Goal: Check status: Check status

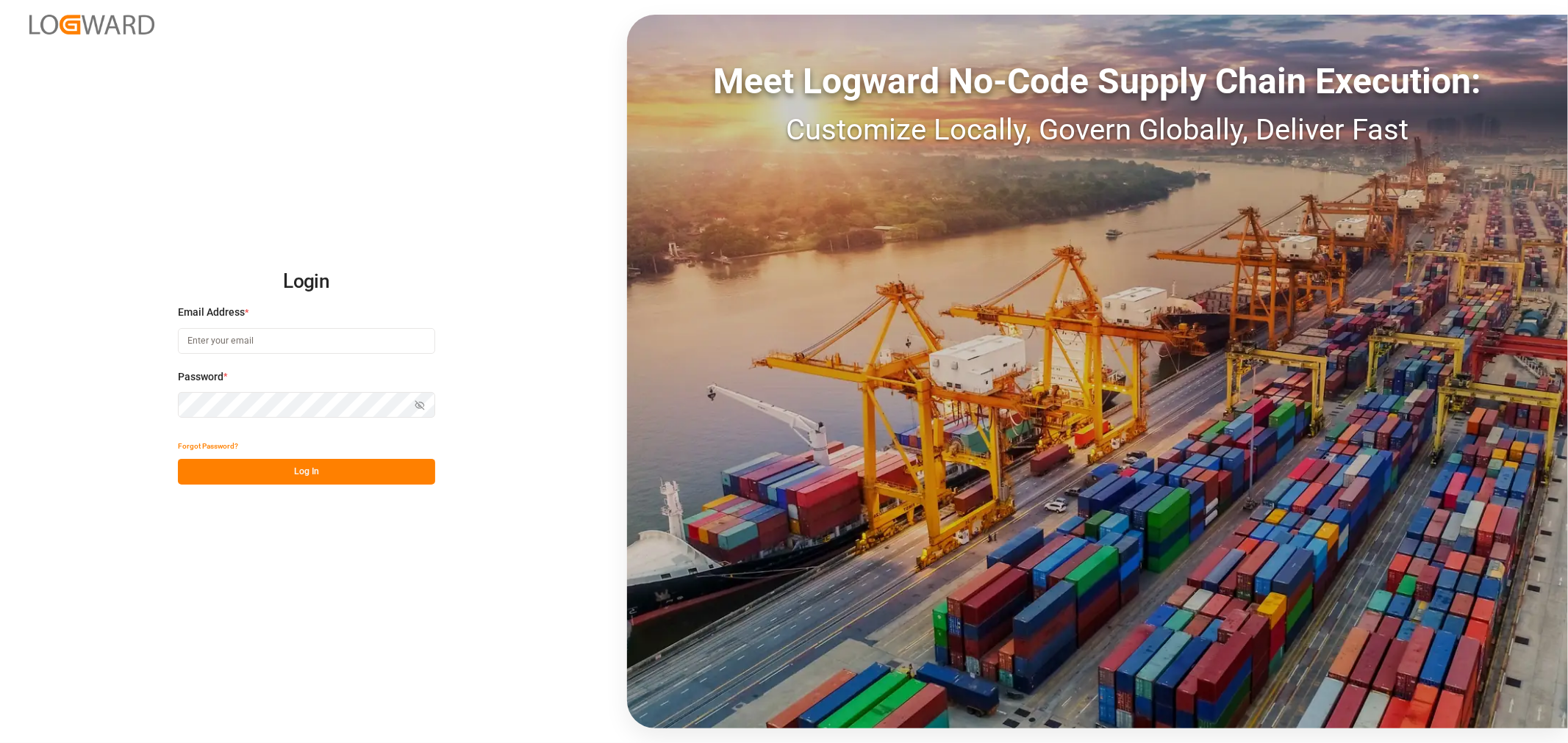
type input "[EMAIL_ADDRESS][DOMAIN_NAME]"
click at [308, 475] on button "Log In" at bounding box center [306, 472] width 257 height 25
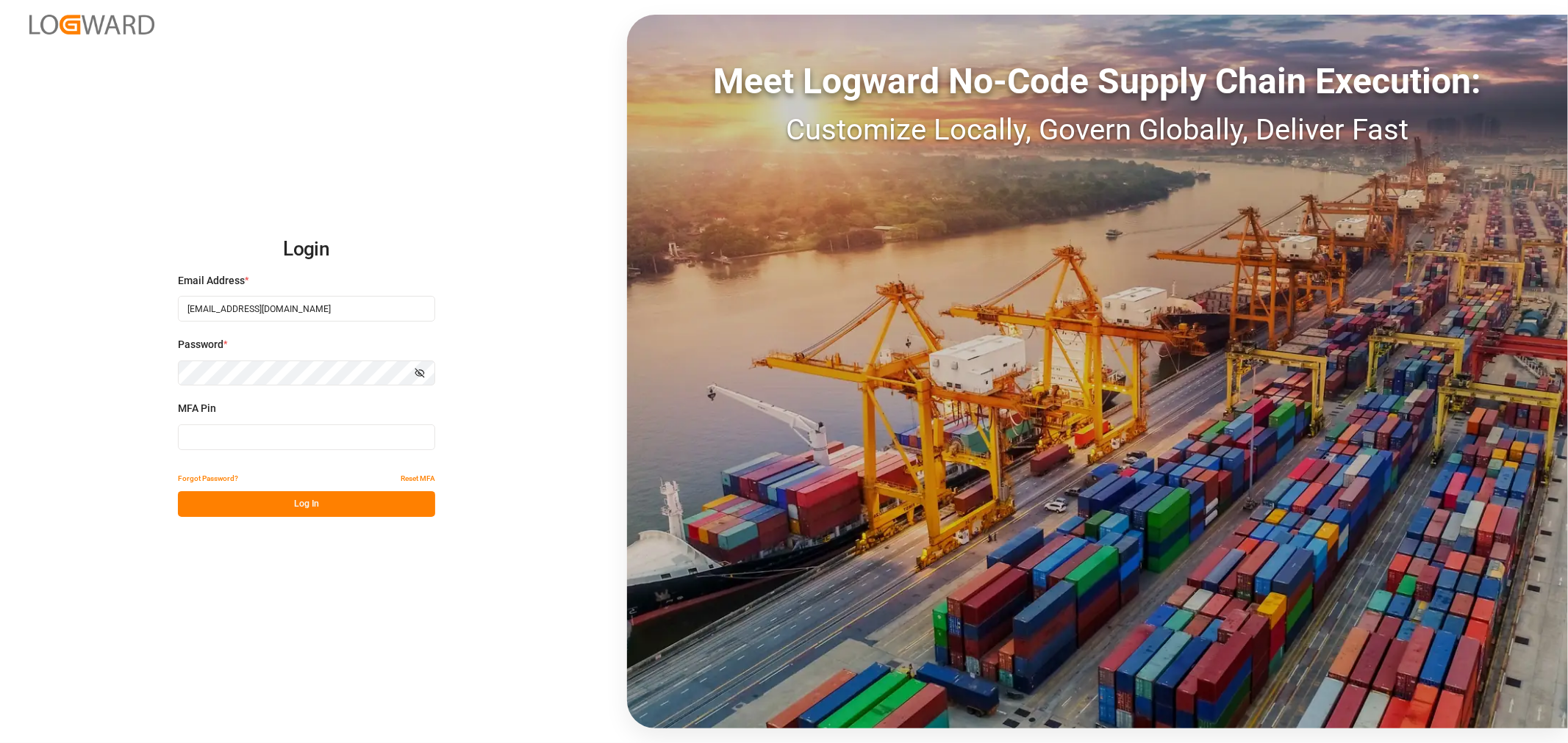
click at [275, 442] on input at bounding box center [306, 437] width 257 height 25
click at [288, 437] on input at bounding box center [306, 437] width 257 height 25
type input "435621"
click at [288, 503] on button "Log In" at bounding box center [306, 504] width 257 height 25
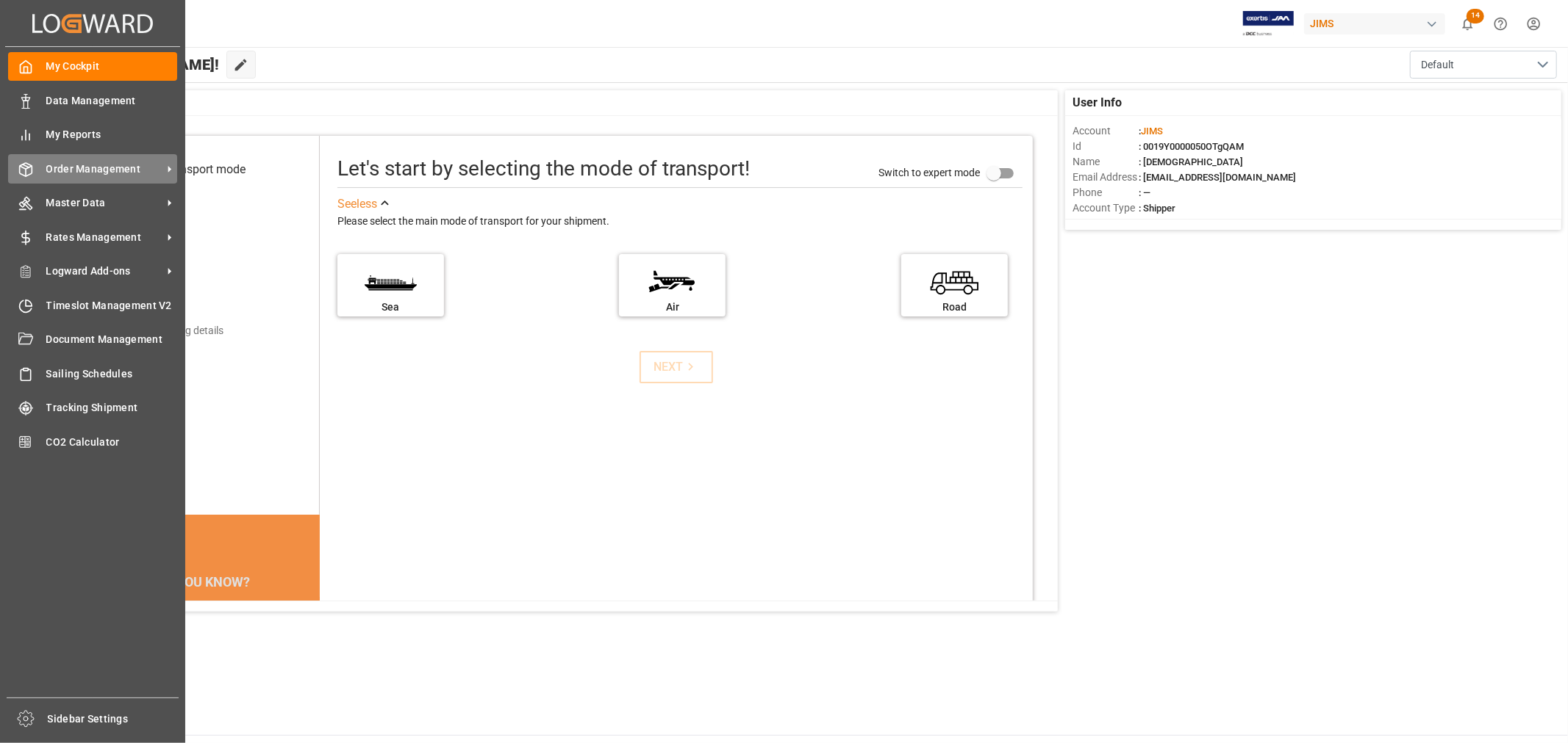
click at [106, 163] on span "Order Management" at bounding box center [104, 170] width 116 height 16
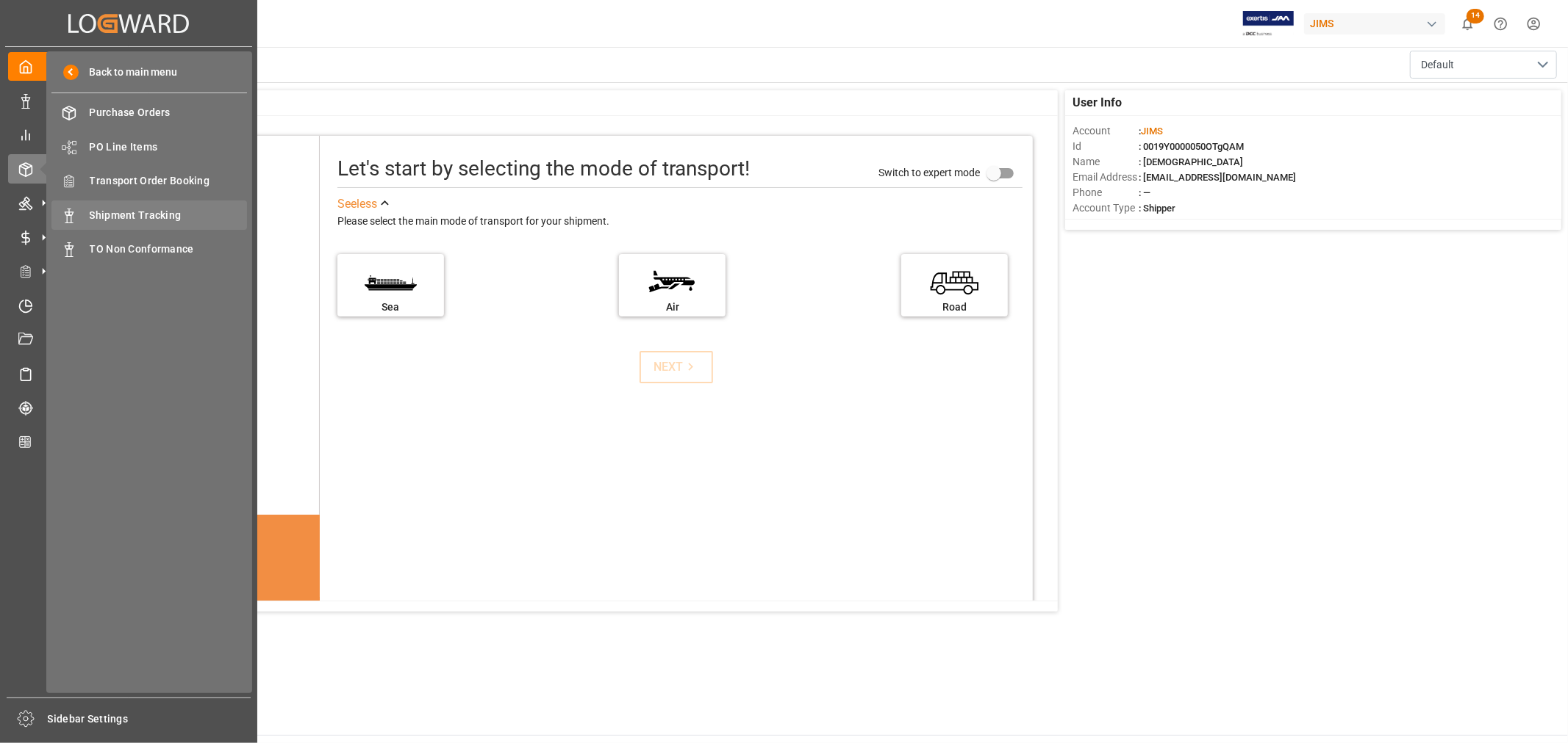
click at [123, 218] on span "Shipment Tracking" at bounding box center [169, 216] width 158 height 16
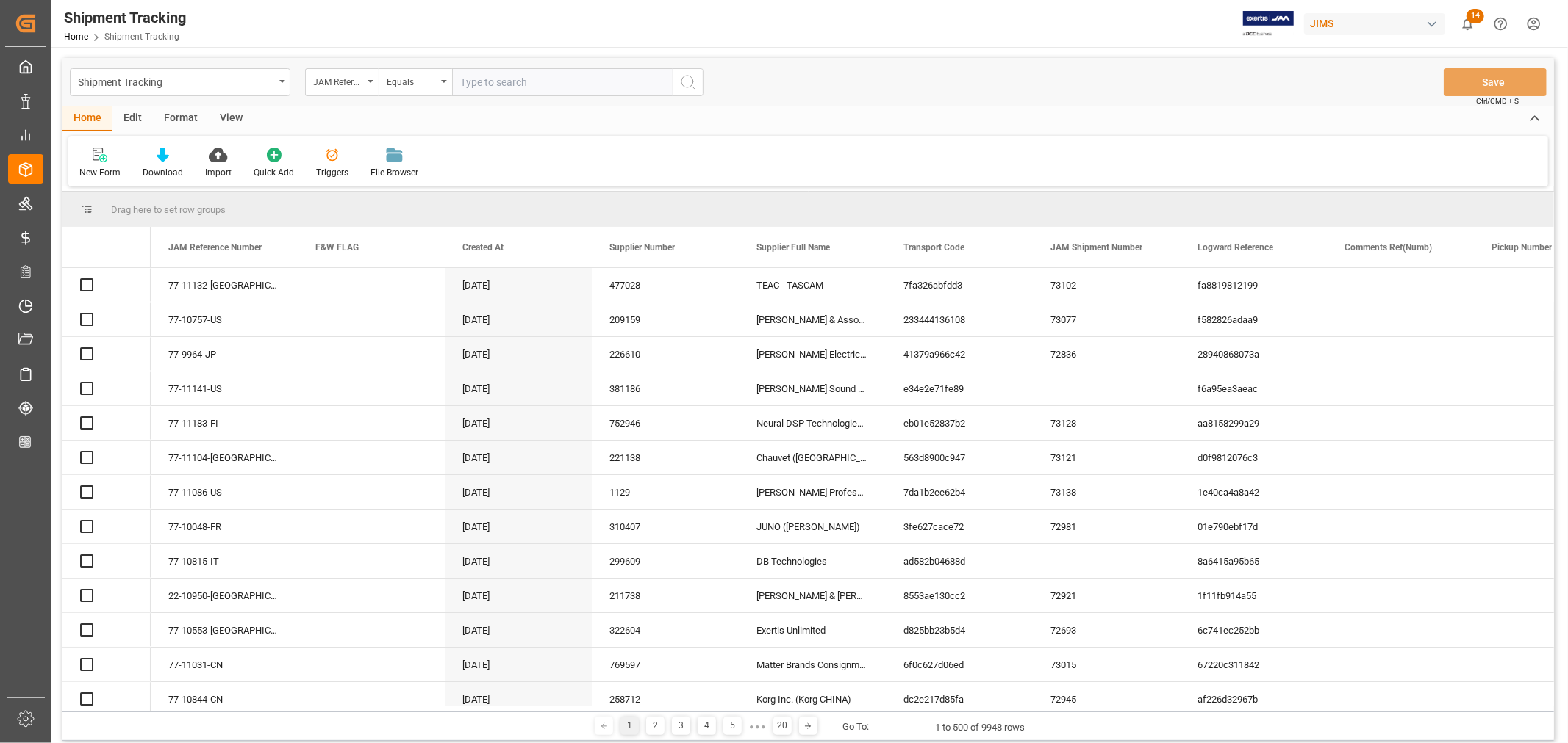
click at [487, 79] on input "text" at bounding box center [563, 82] width 221 height 28
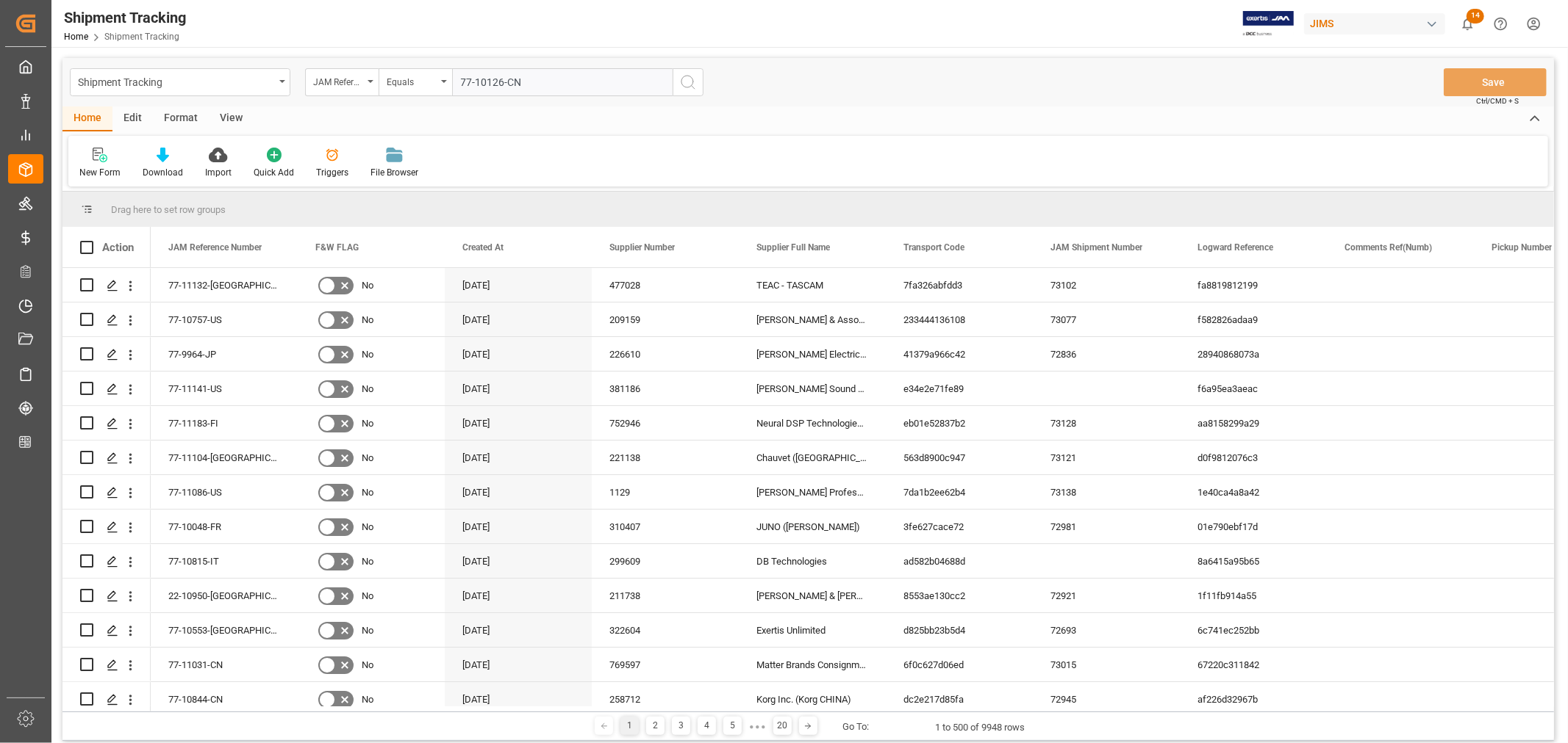
type input "77-10126-CN"
click at [685, 79] on icon "search button" at bounding box center [688, 82] width 18 height 18
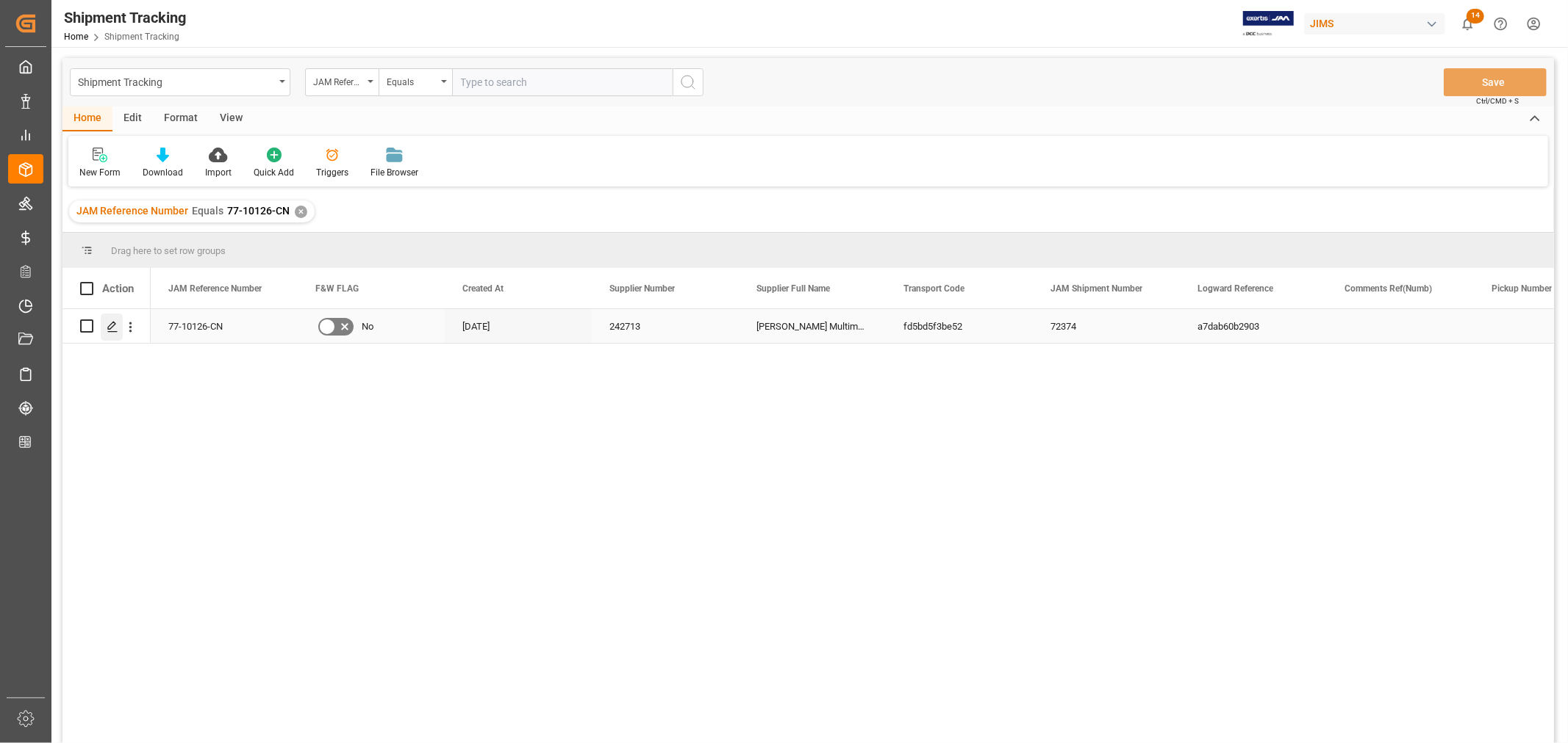
click at [108, 325] on icon "Press SPACE to select this row." at bounding box center [112, 327] width 12 height 12
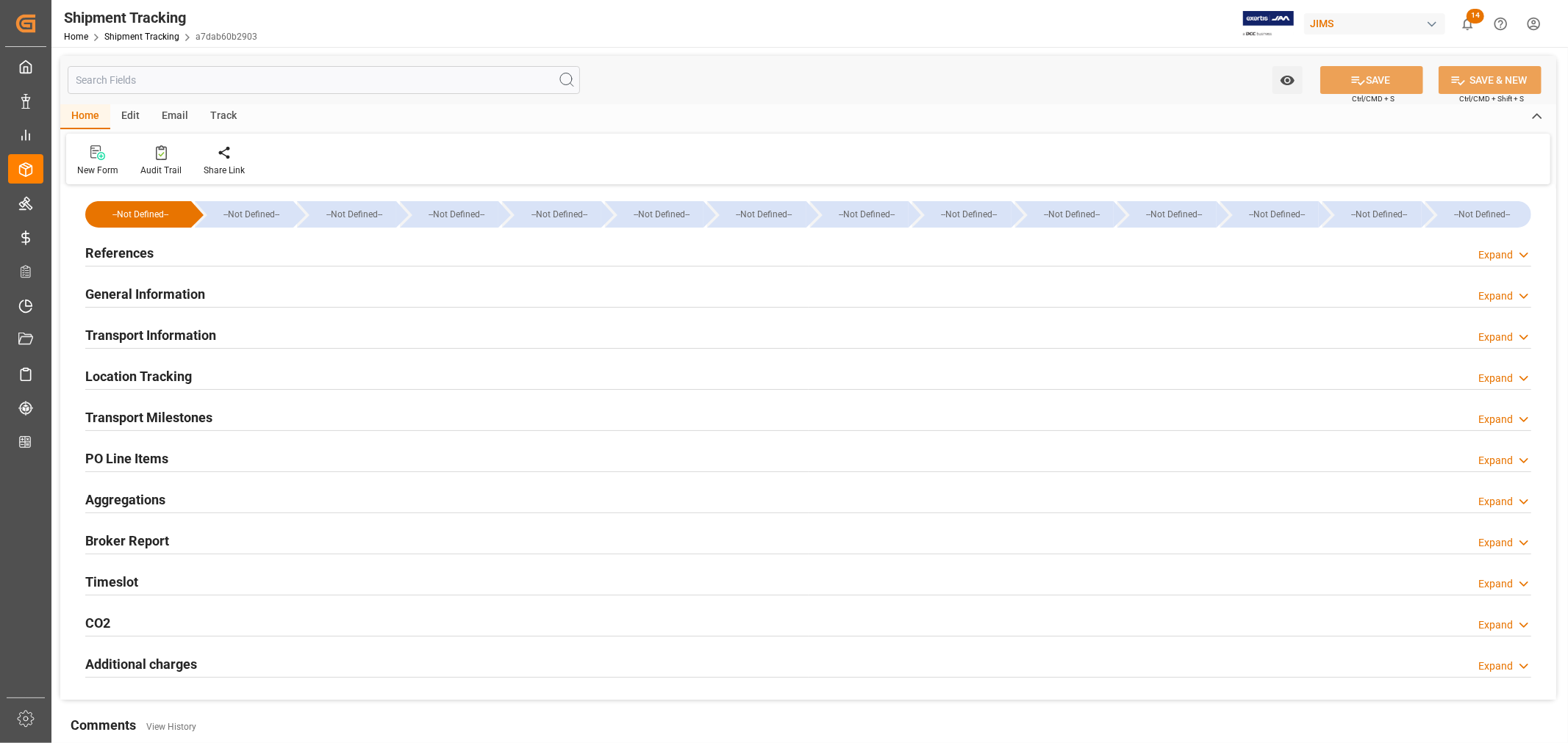
type input "107610"
click at [134, 340] on h2 "Transport Information" at bounding box center [150, 335] width 131 height 20
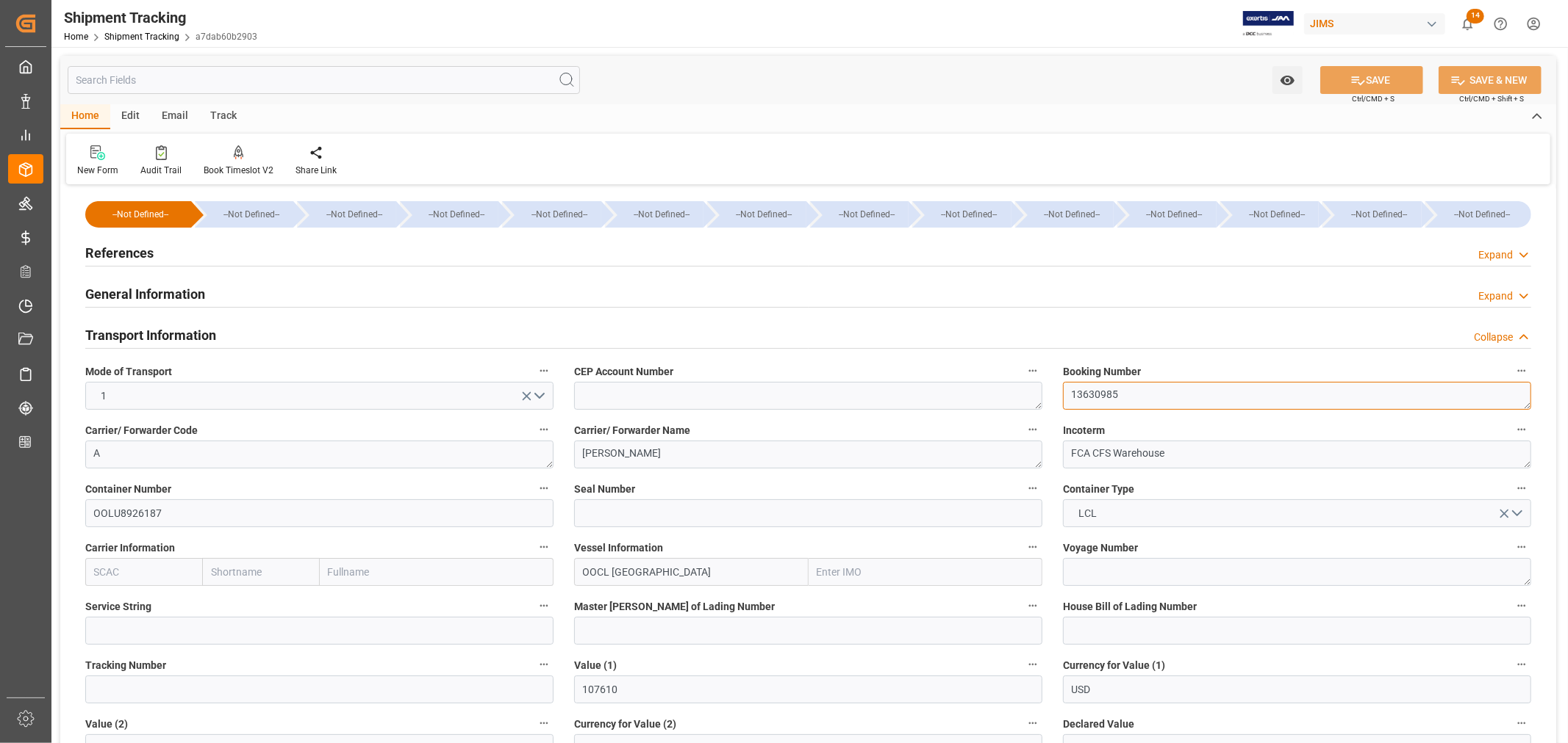
click at [1074, 392] on textarea "13630985" at bounding box center [1296, 395] width 468 height 28
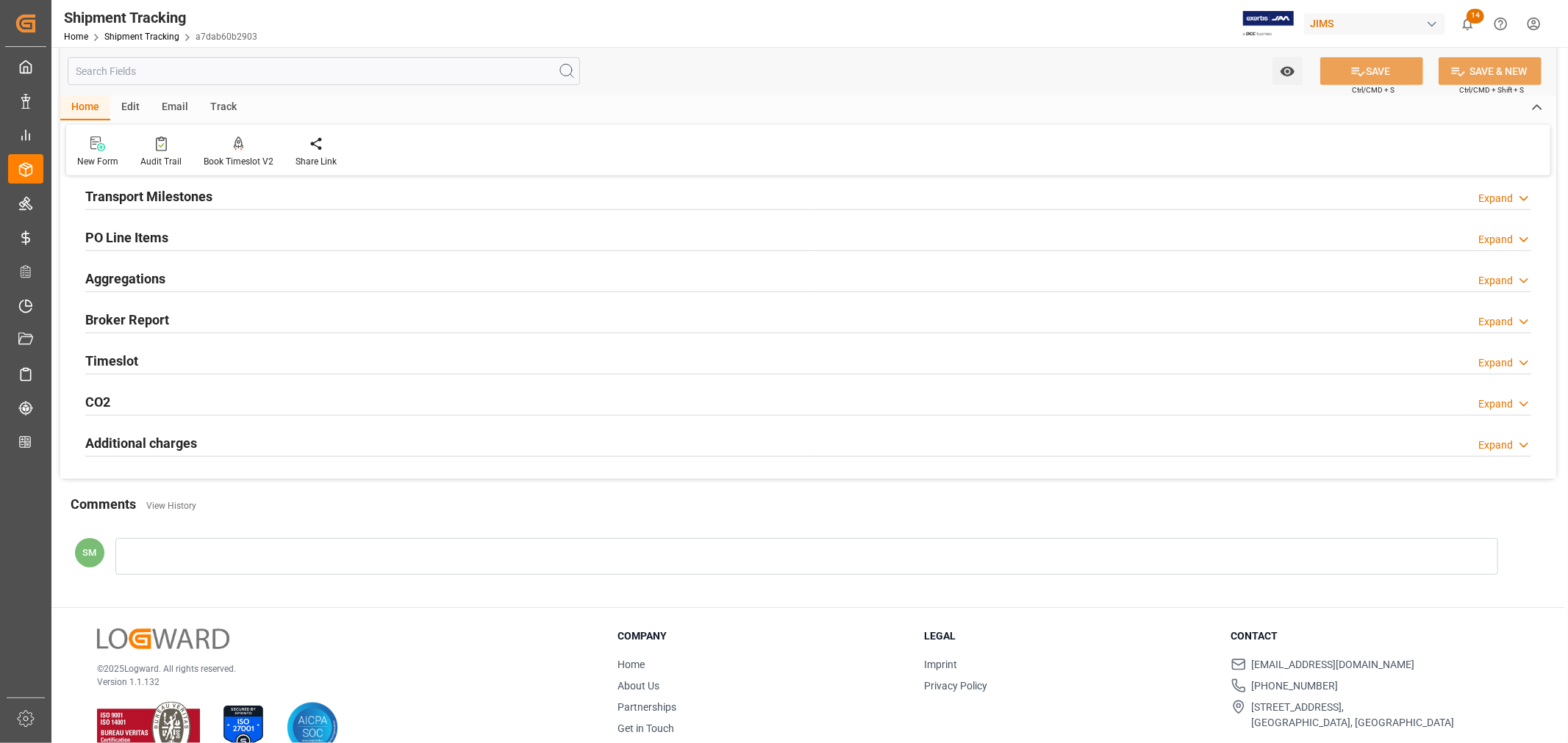
scroll to position [816, 0]
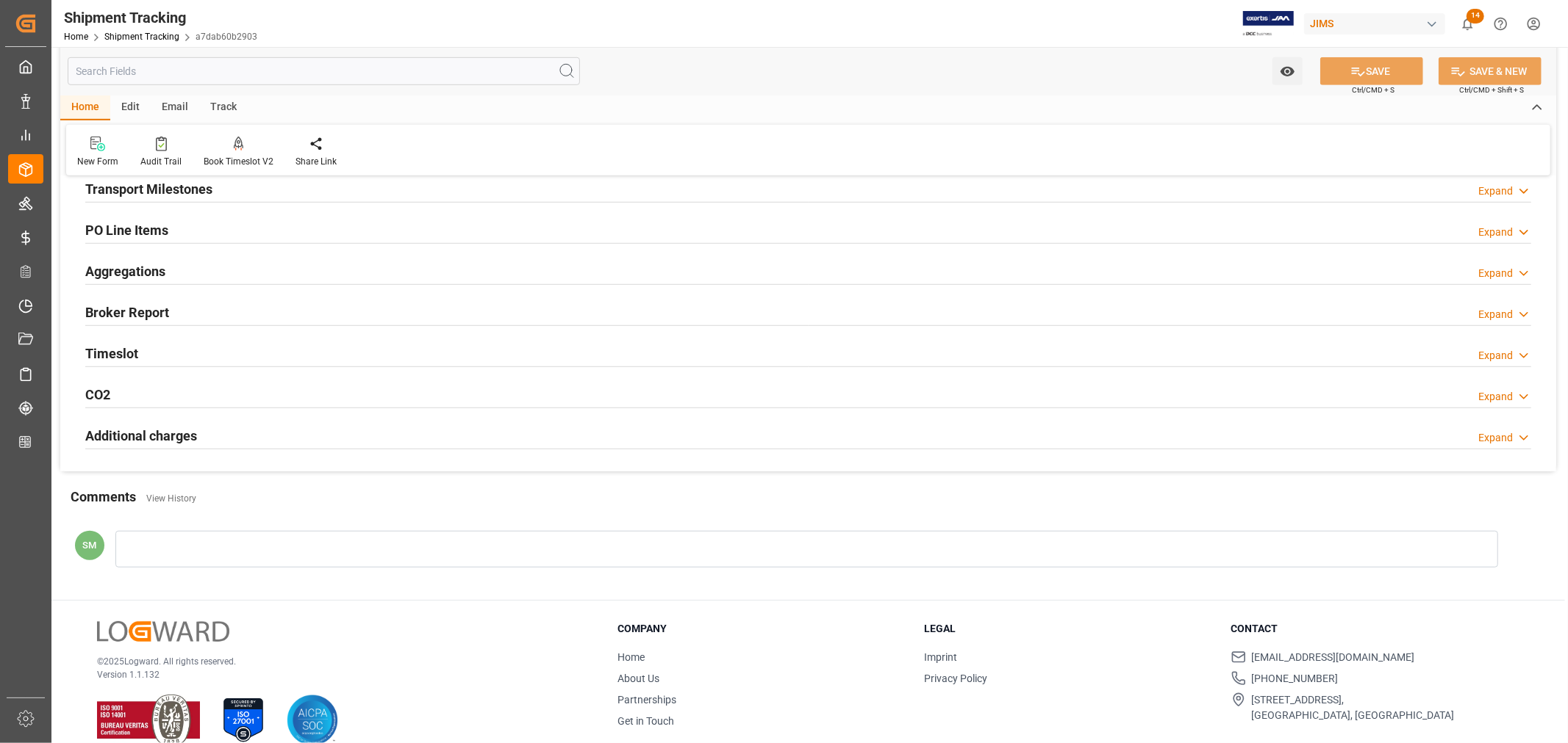
click at [169, 191] on h2 "Transport Milestones" at bounding box center [148, 189] width 127 height 20
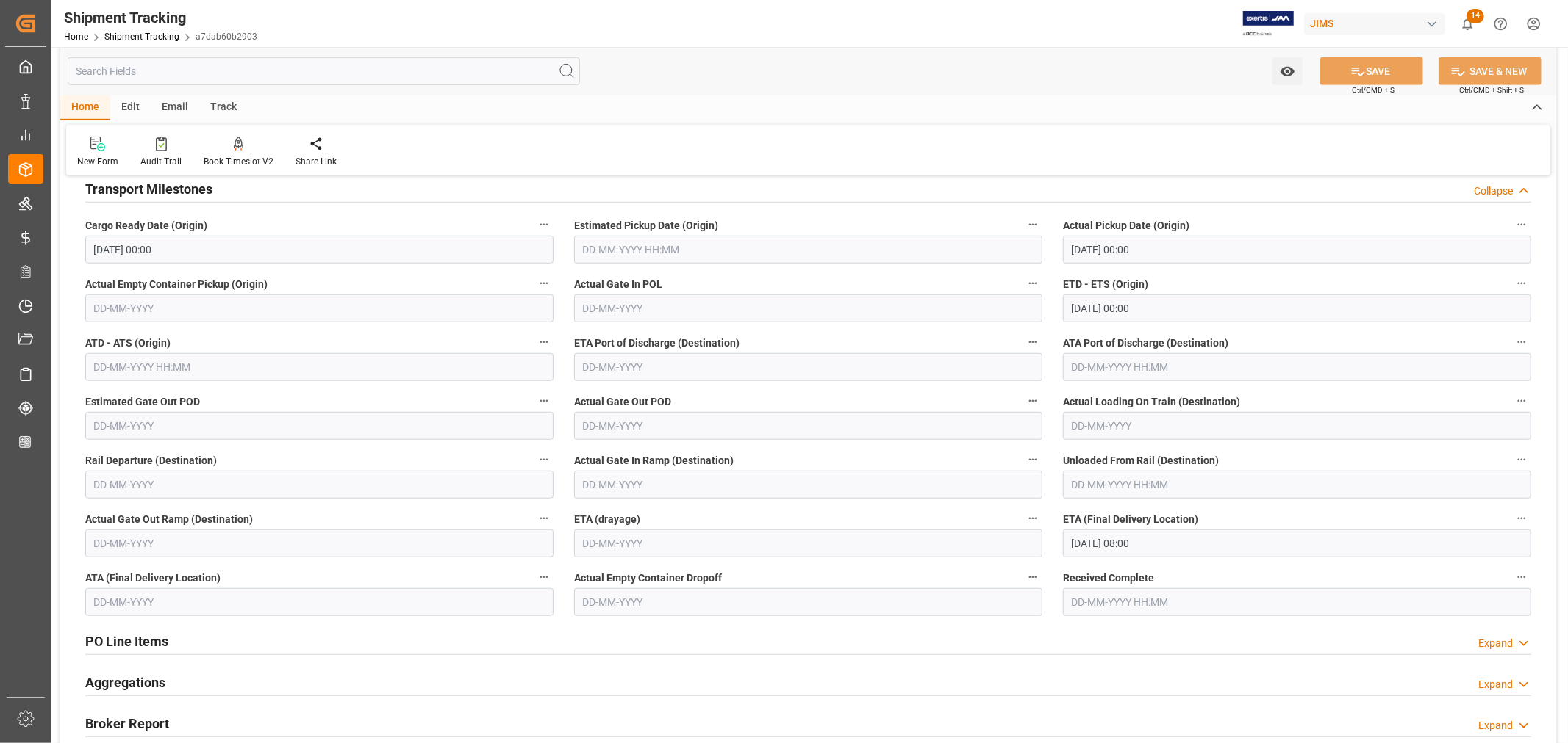
scroll to position [897, 0]
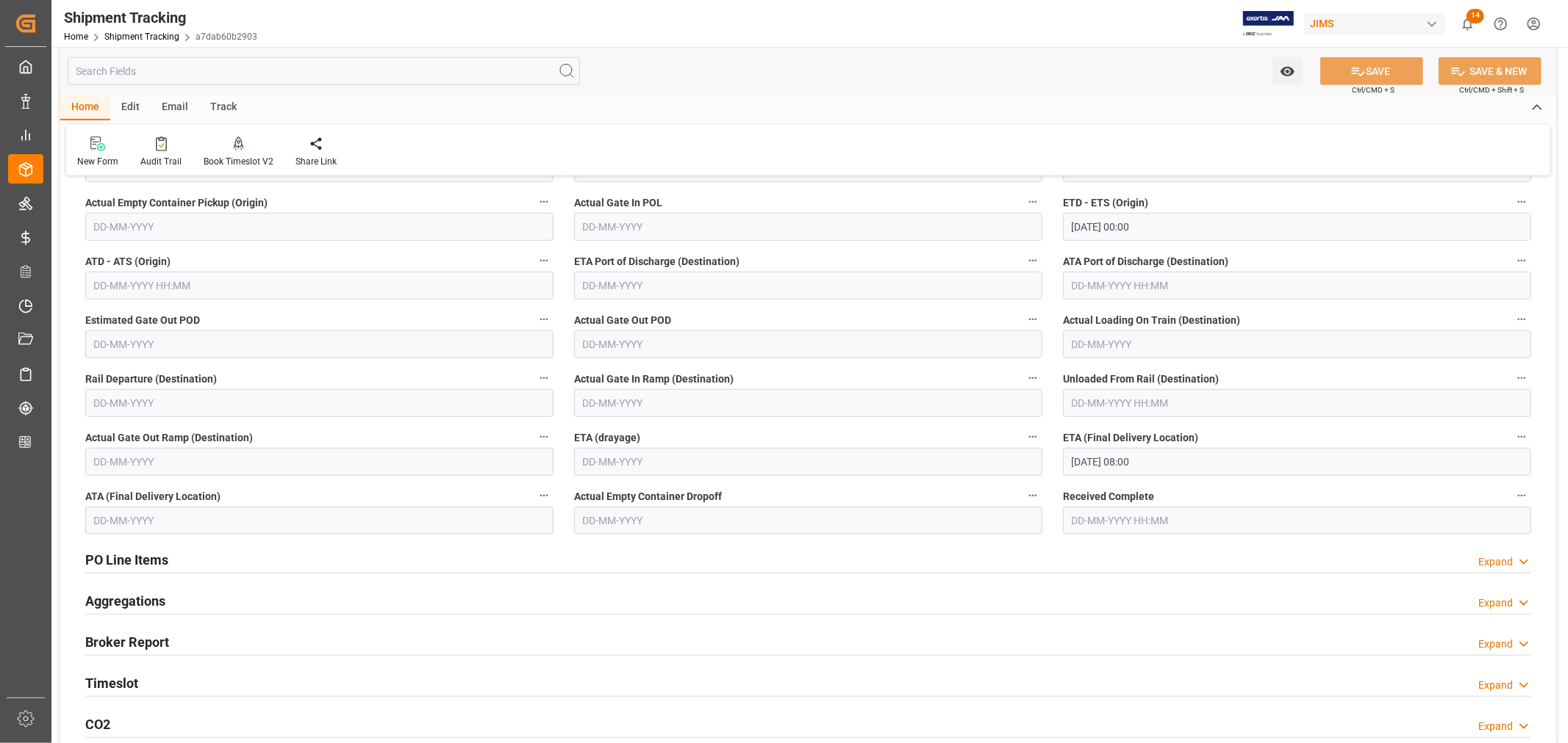
click at [1520, 437] on icon "button" at bounding box center [1522, 437] width 12 height 12
click at [1518, 435] on li "Audits" at bounding box center [1518, 436] width 75 height 24
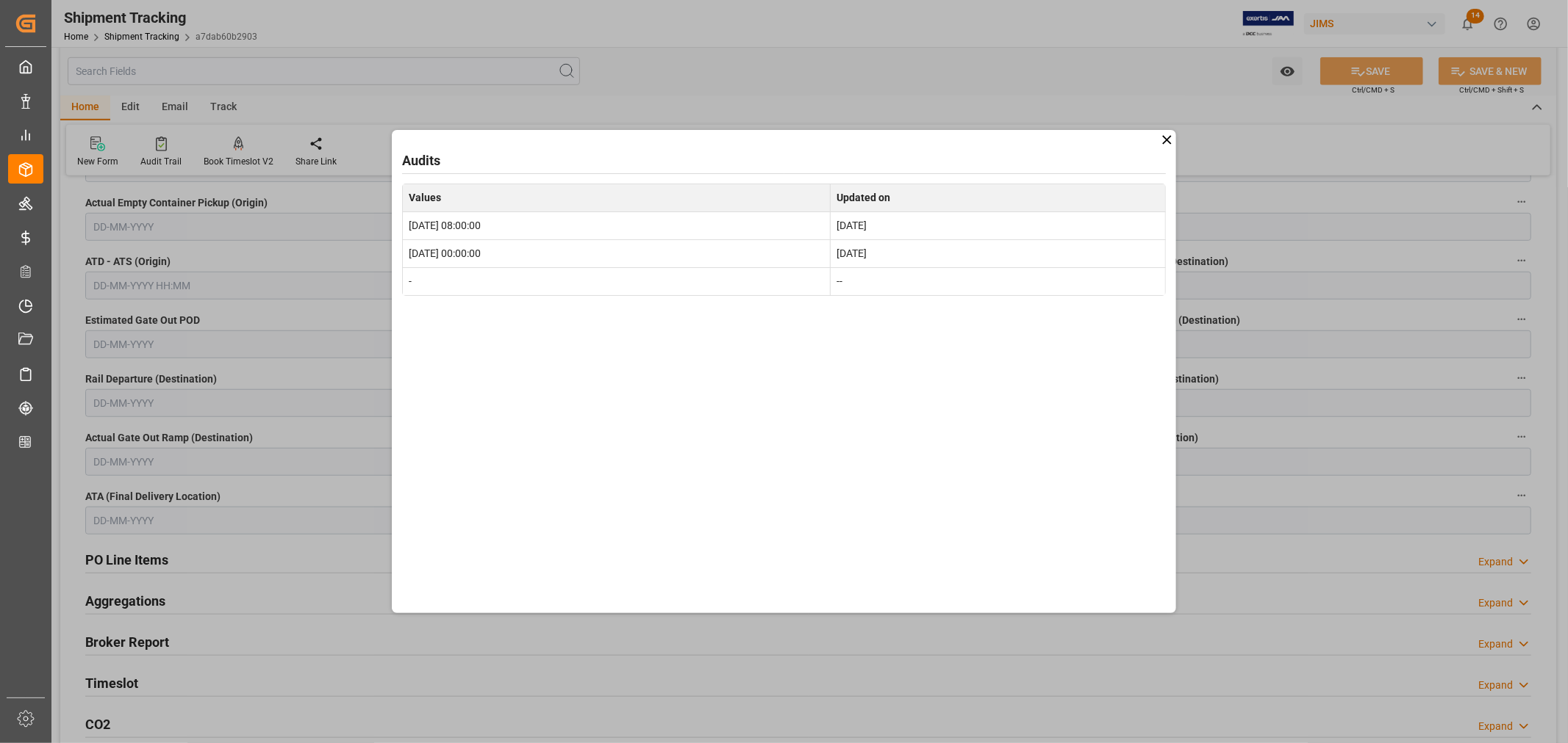
click at [1165, 141] on icon at bounding box center [1167, 140] width 16 height 16
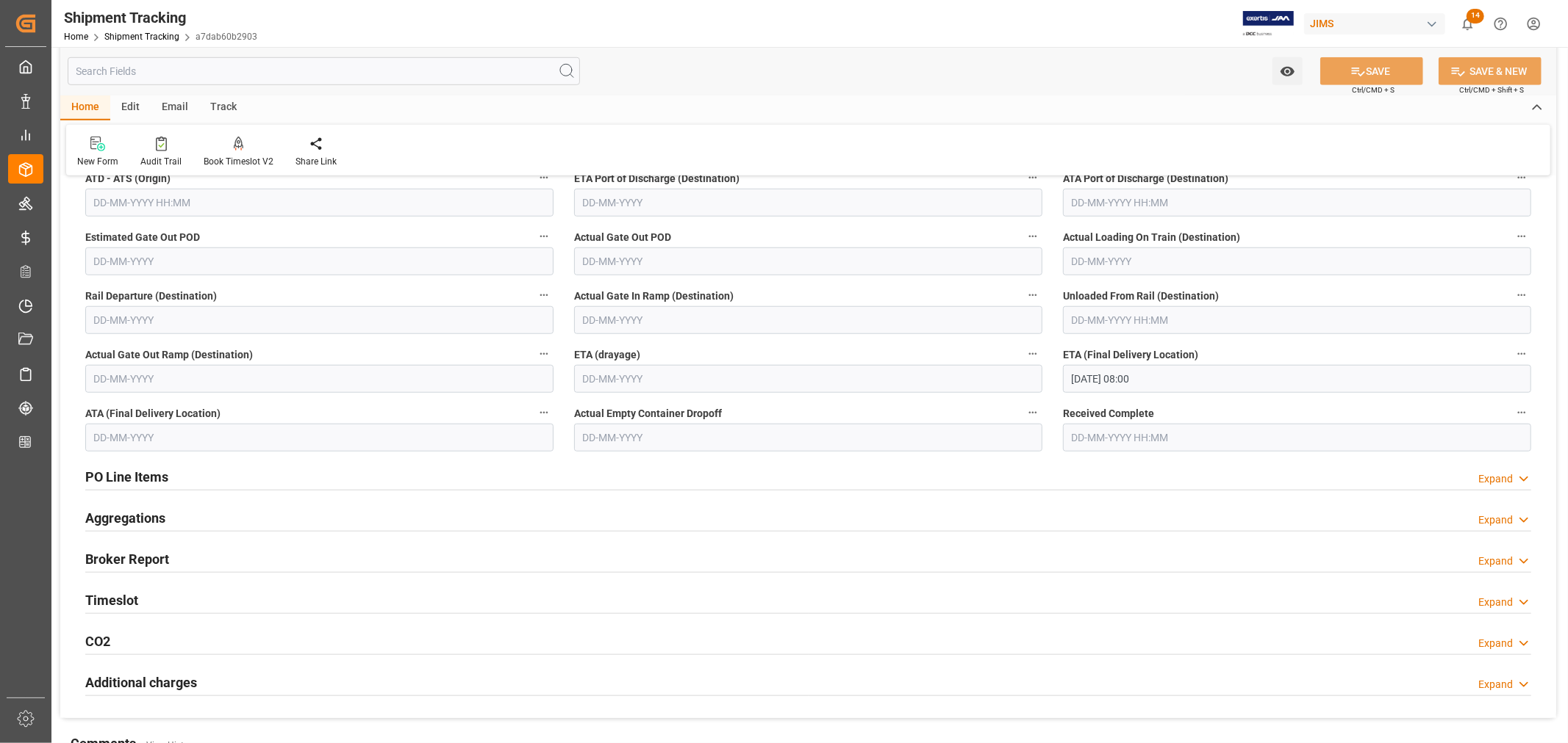
scroll to position [1061, 0]
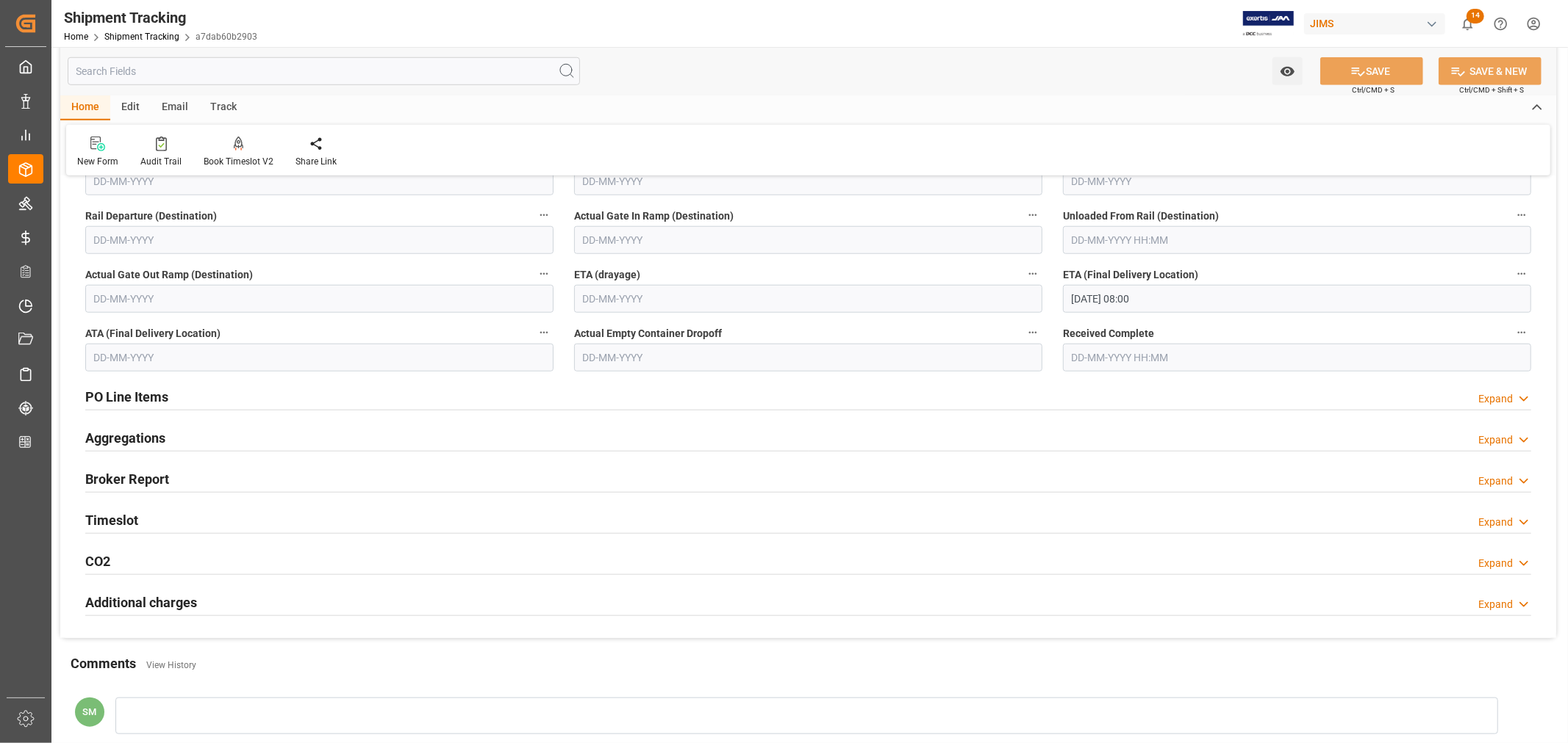
click at [115, 519] on h2 "Timeslot" at bounding box center [111, 520] width 53 height 20
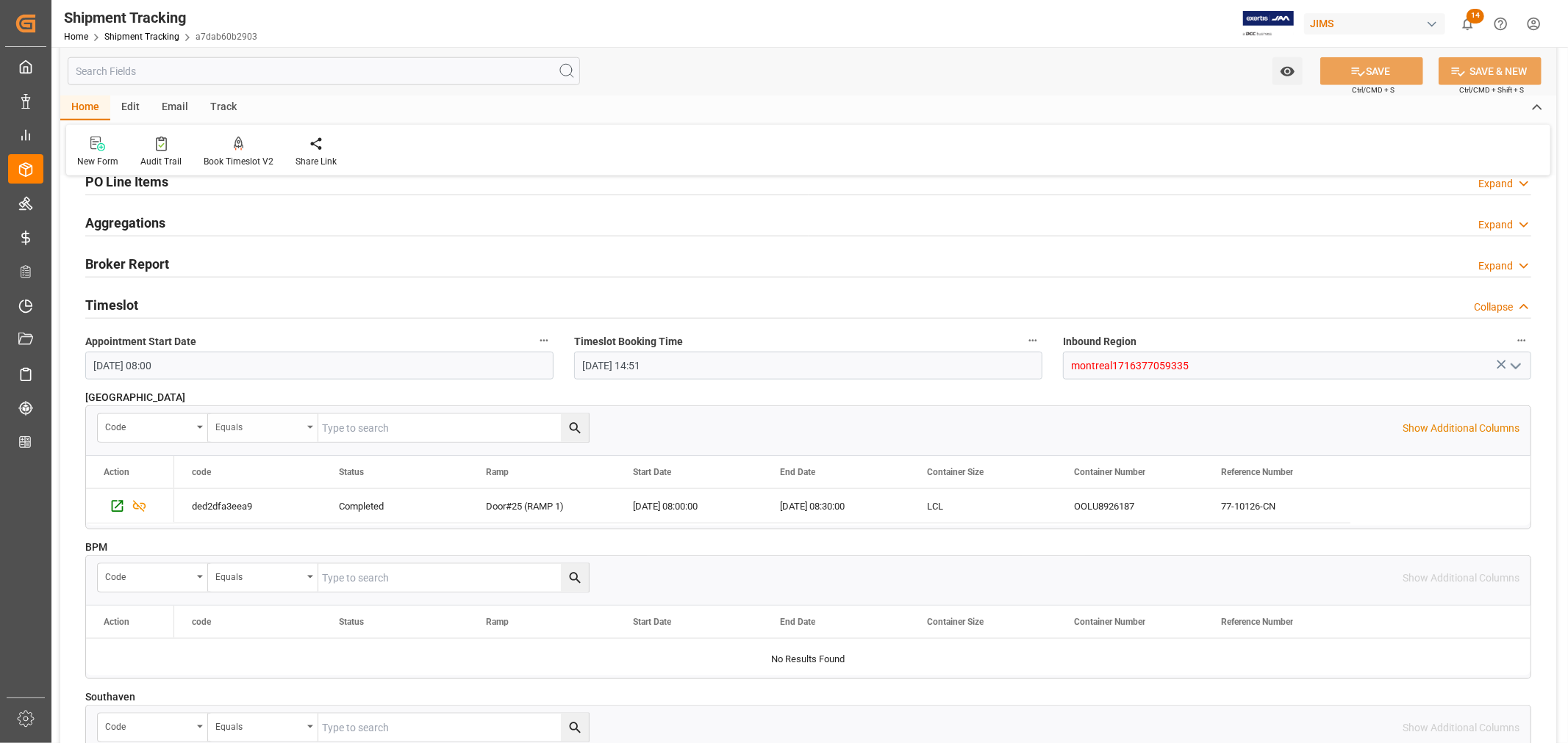
scroll to position [1305, 0]
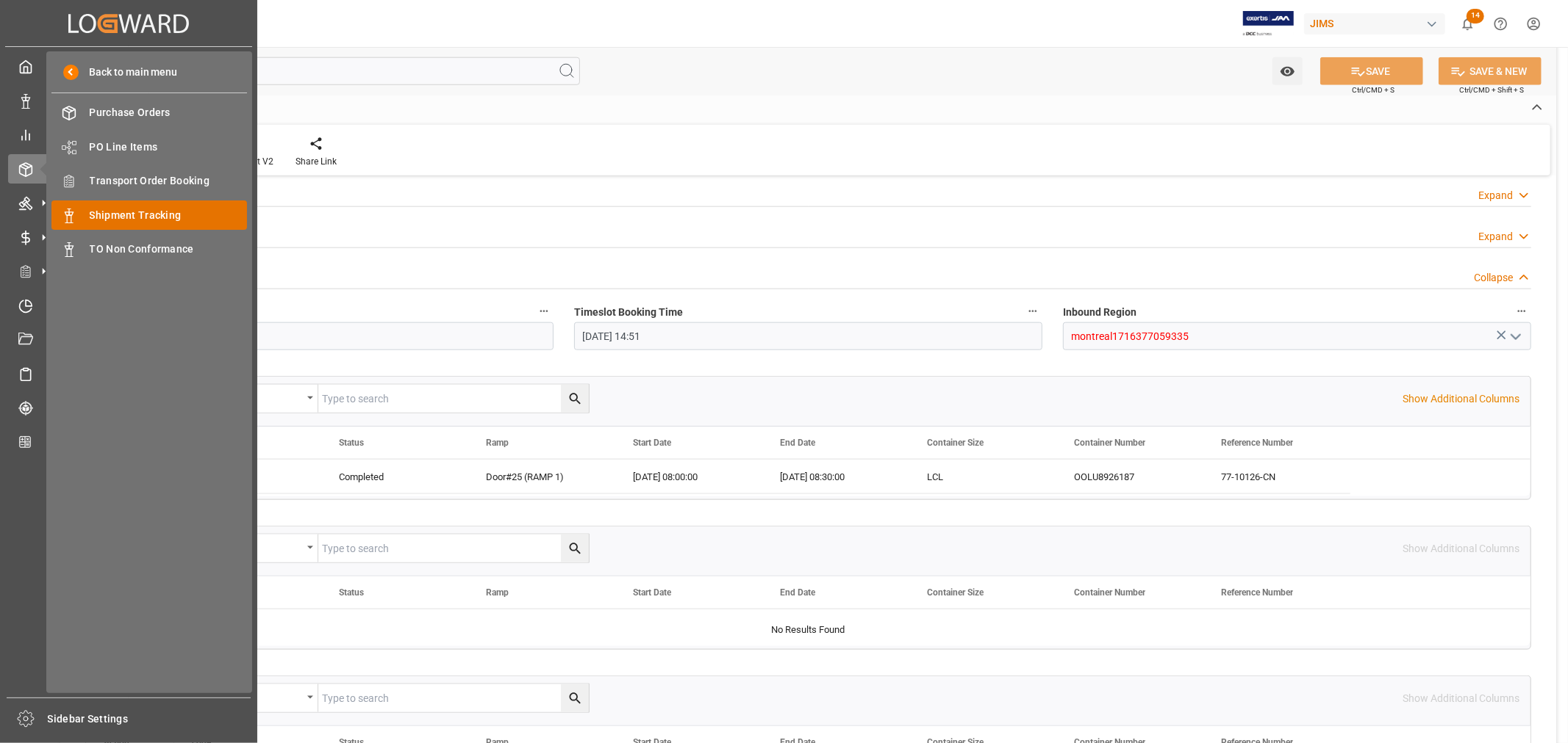
click at [154, 216] on span "Shipment Tracking" at bounding box center [169, 216] width 158 height 16
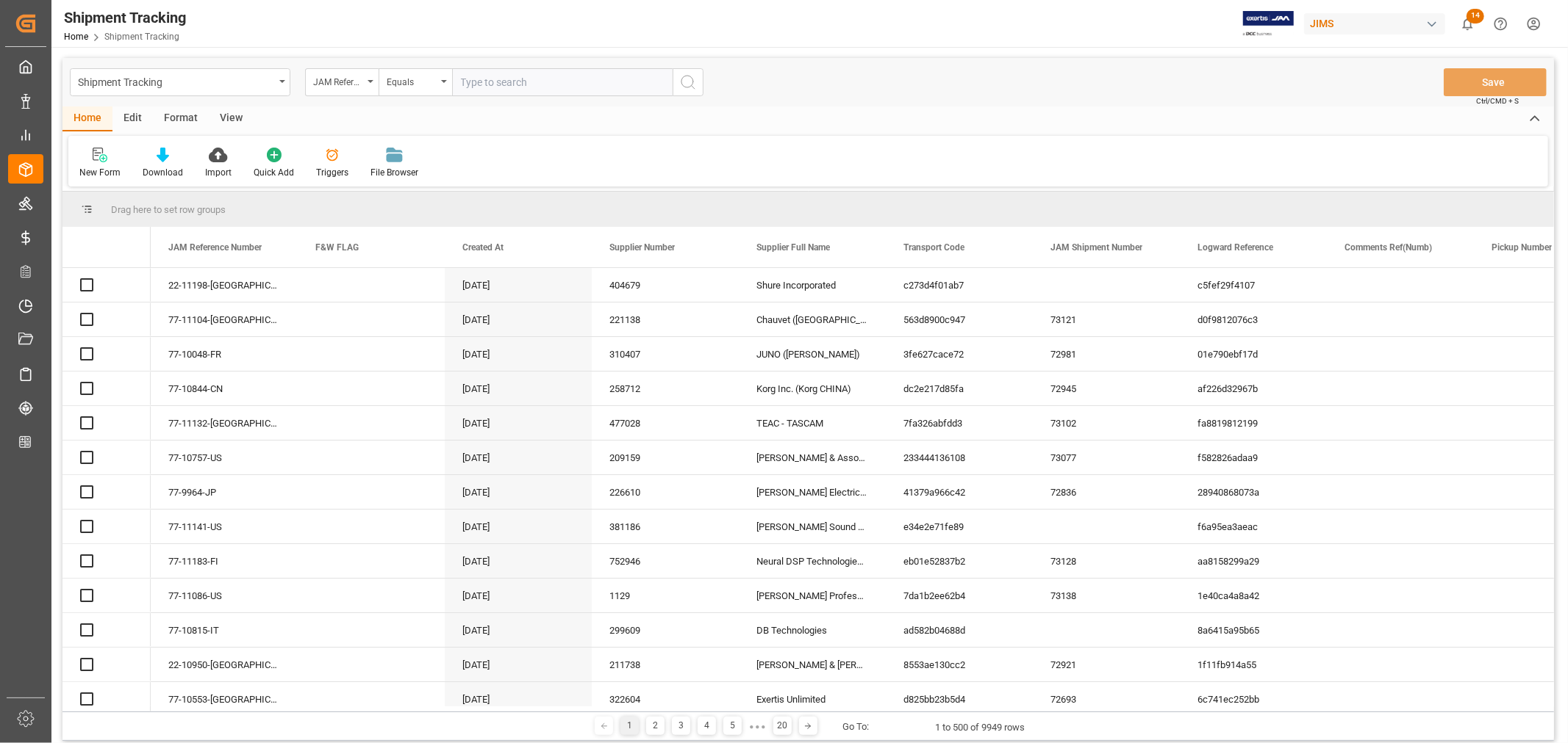
click at [479, 77] on input "text" at bounding box center [563, 82] width 221 height 28
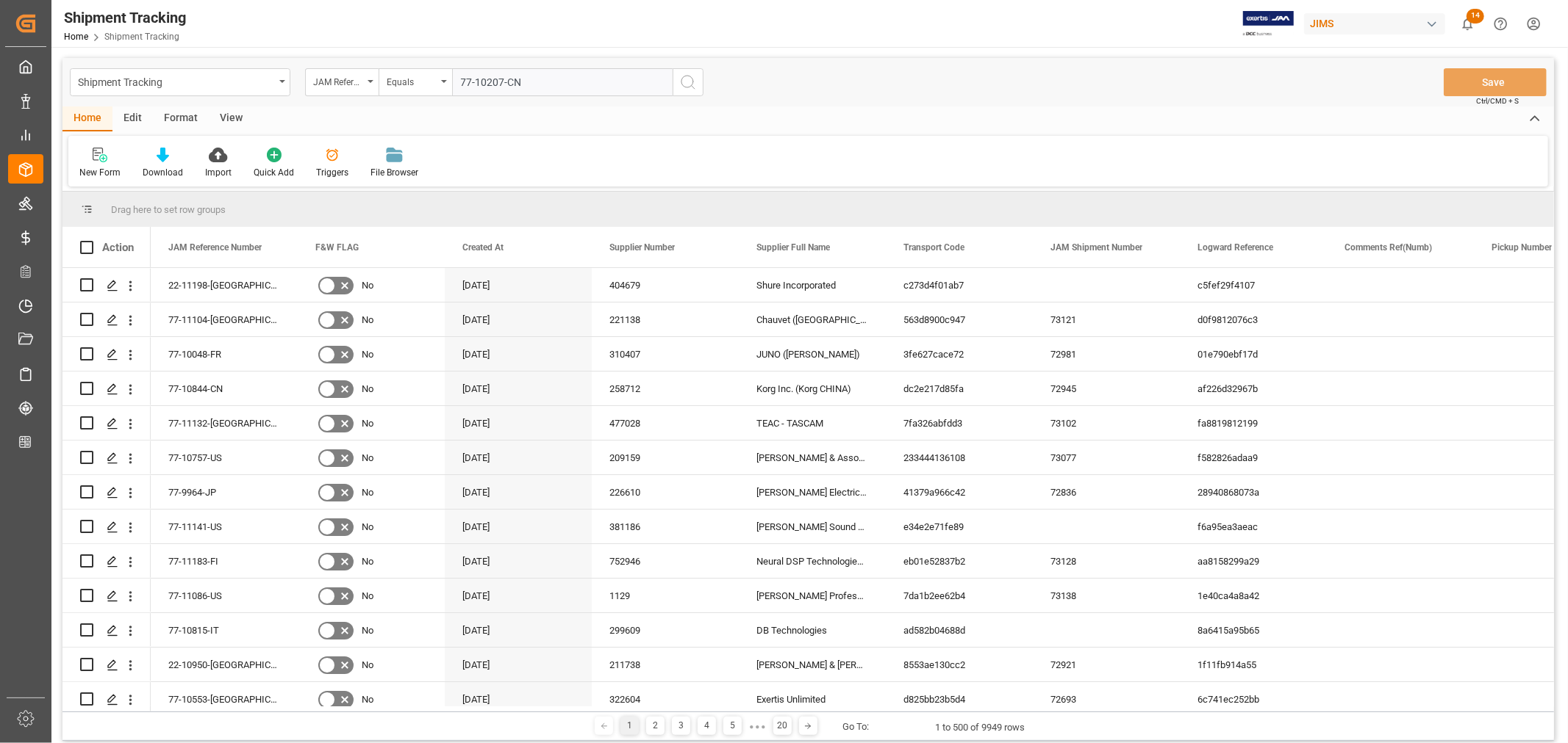
type input "77-10207-CN"
click at [681, 81] on icon "search button" at bounding box center [688, 82] width 18 height 18
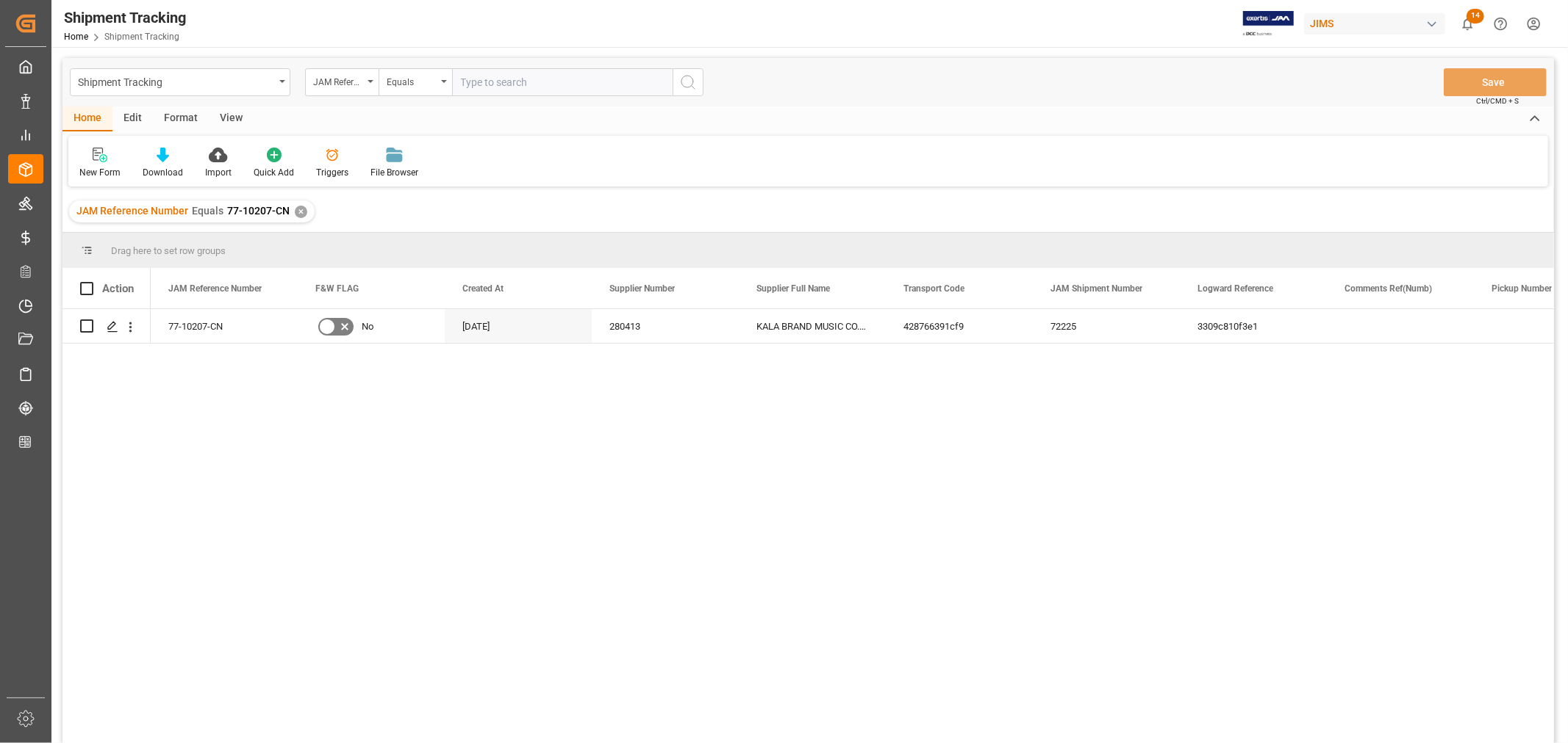
click at [295, 214] on div "✕" at bounding box center [301, 212] width 13 height 13
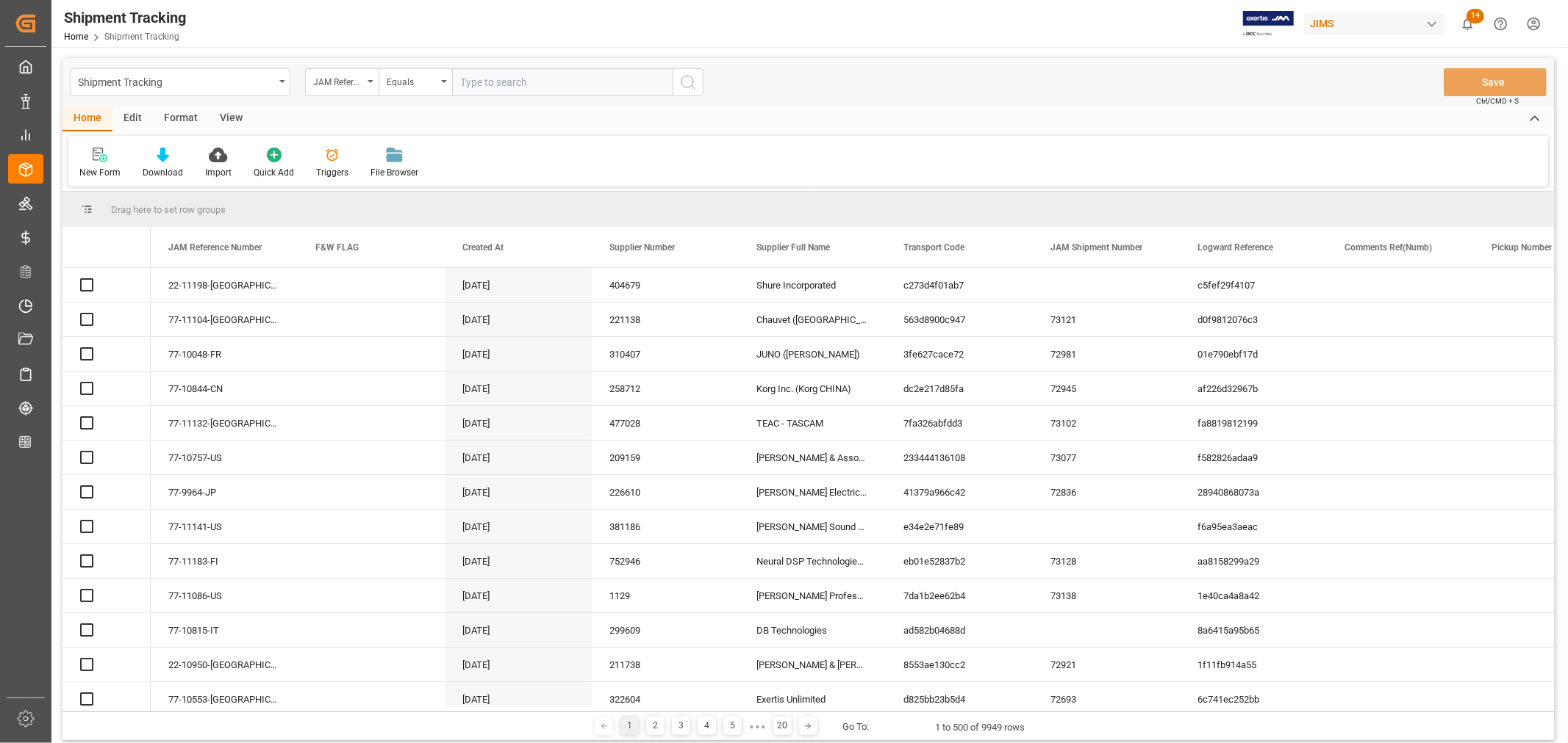
click at [493, 82] on input "text" at bounding box center [563, 82] width 221 height 28
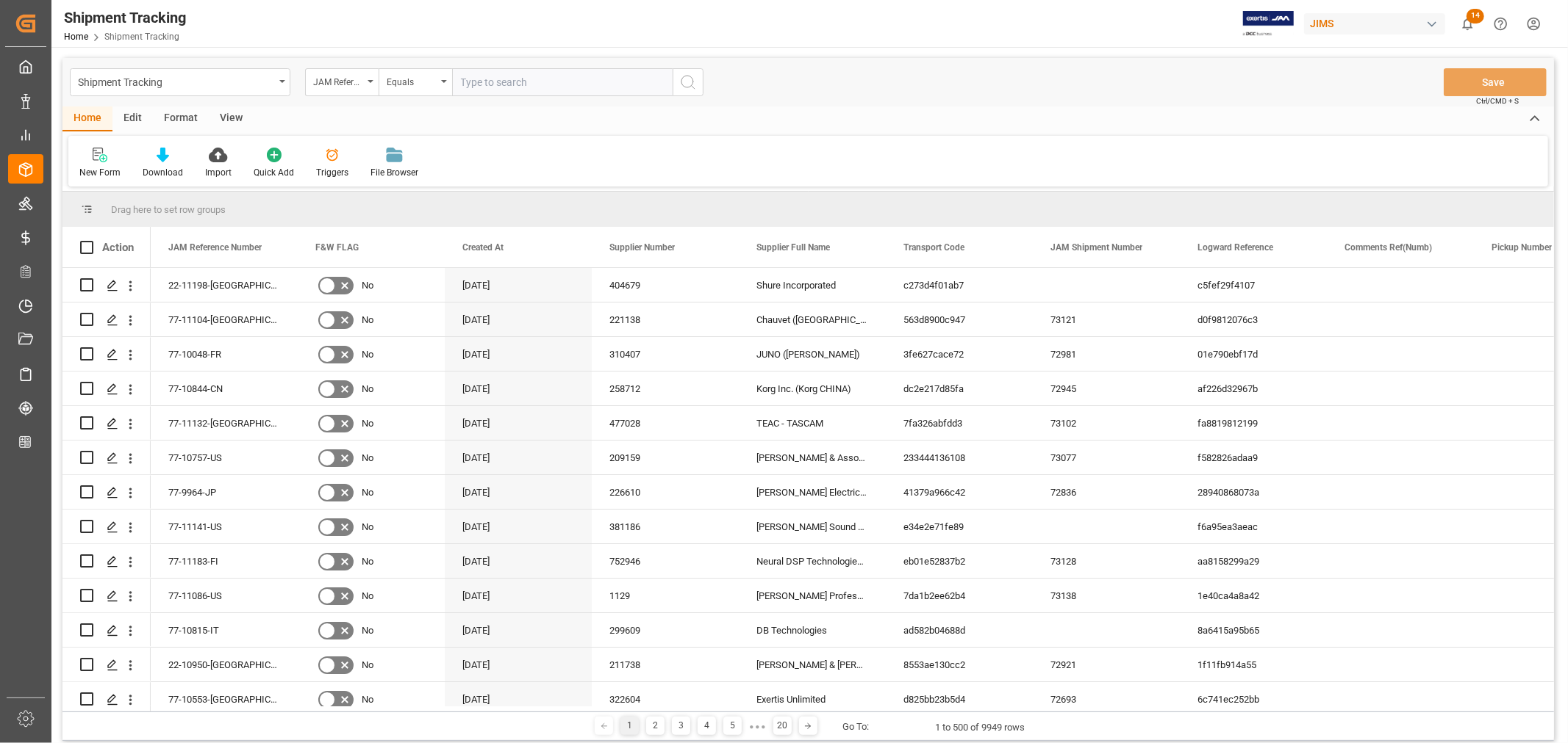
paste input "77-10207-CN"
type input "77-10207-CN"
click at [690, 82] on icon "search button" at bounding box center [688, 82] width 18 height 18
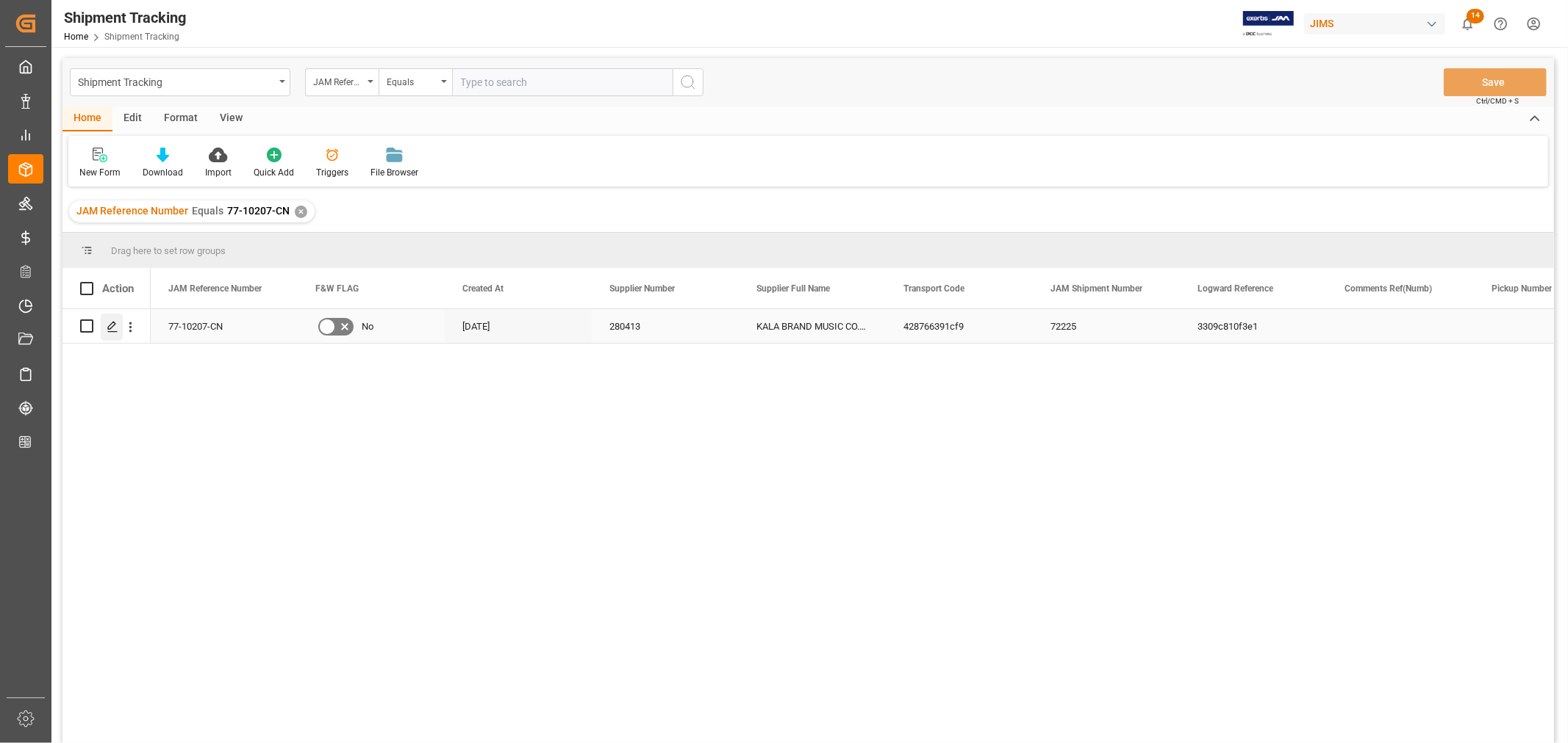
click at [113, 325] on polygon "Press SPACE to select this row." at bounding box center [112, 326] width 8 height 8
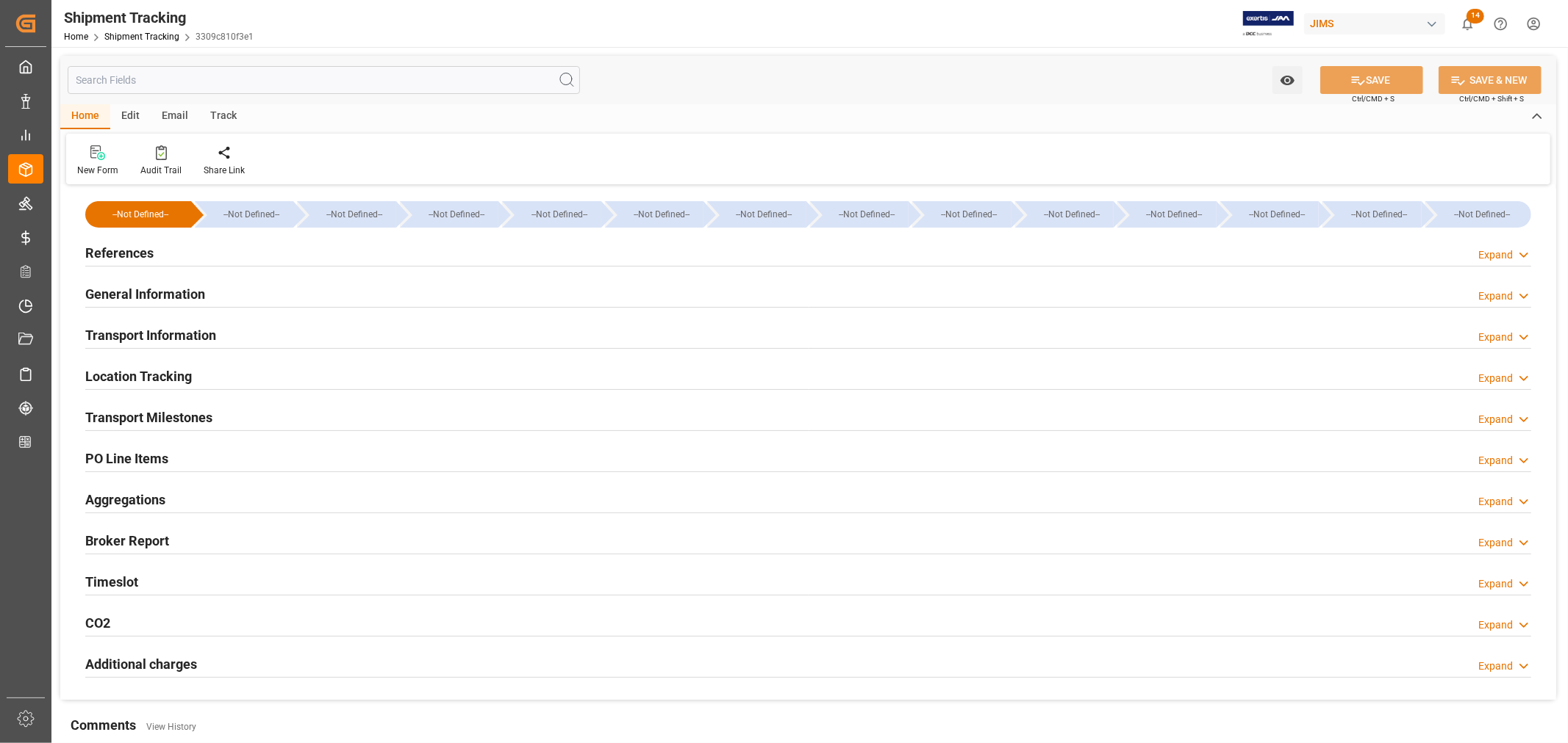
type input "9450349"
type input "44530.36"
click at [129, 251] on h2 "References" at bounding box center [119, 253] width 68 height 20
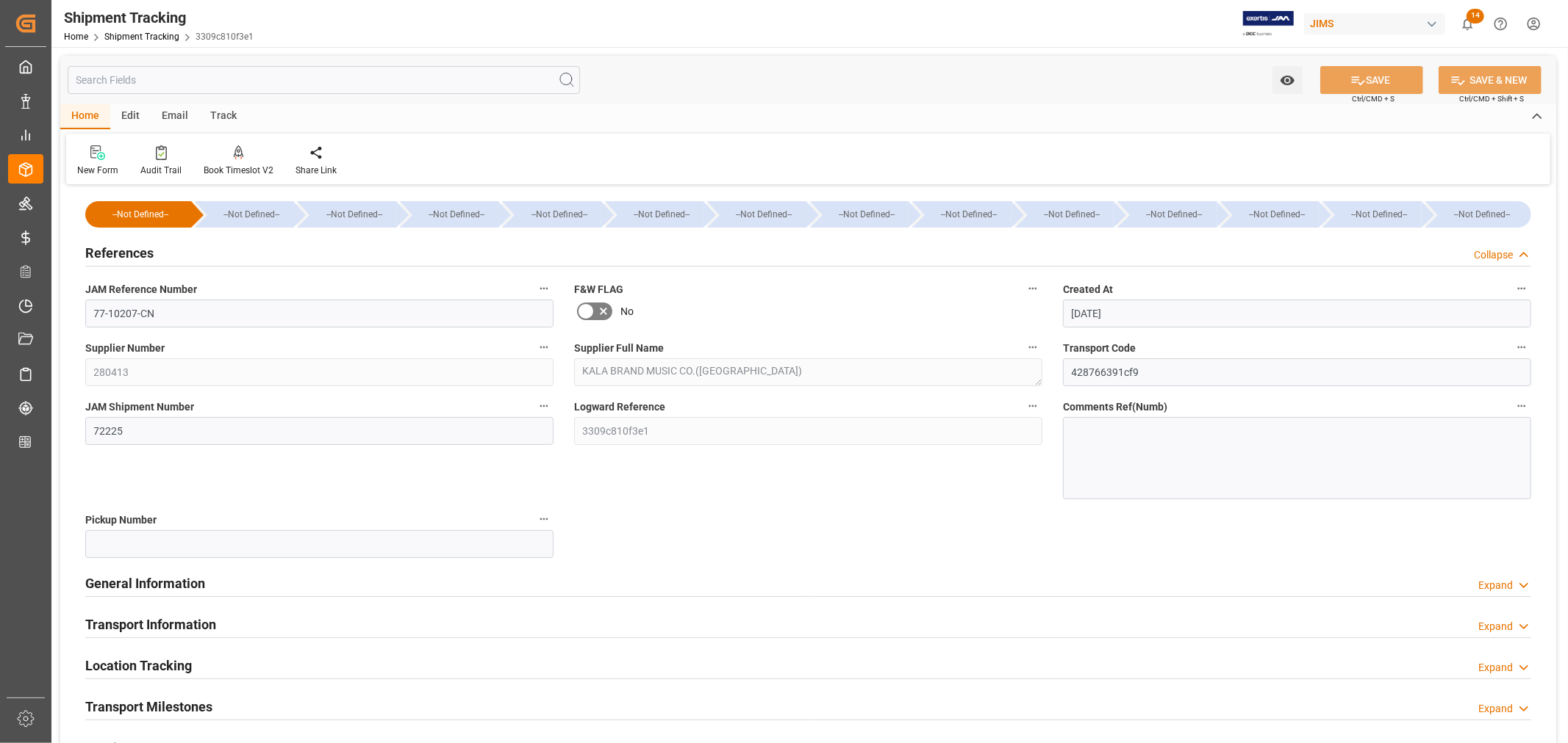
click at [129, 254] on h2 "References" at bounding box center [119, 253] width 68 height 20
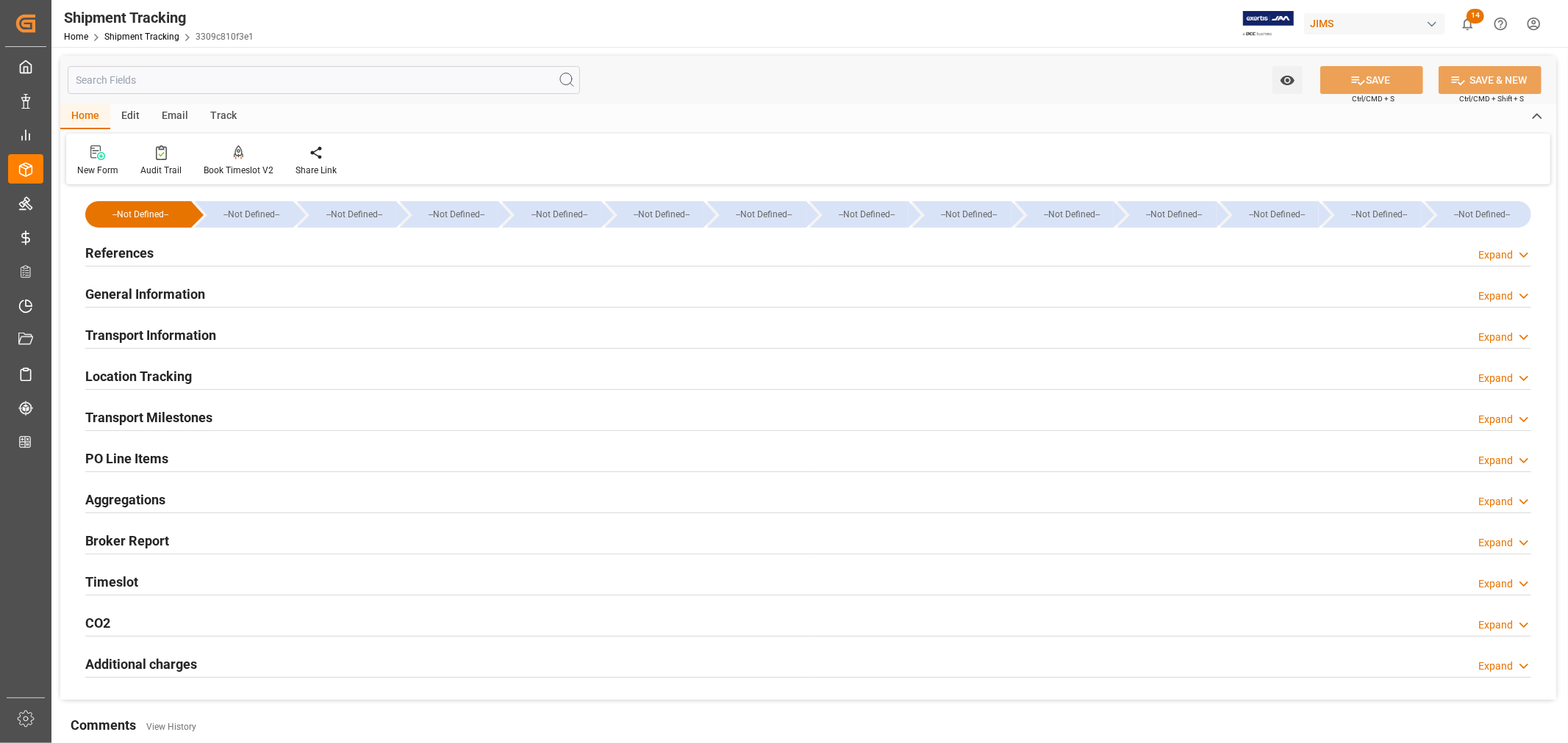
click at [138, 346] on h2 "Transport Information" at bounding box center [150, 335] width 131 height 20
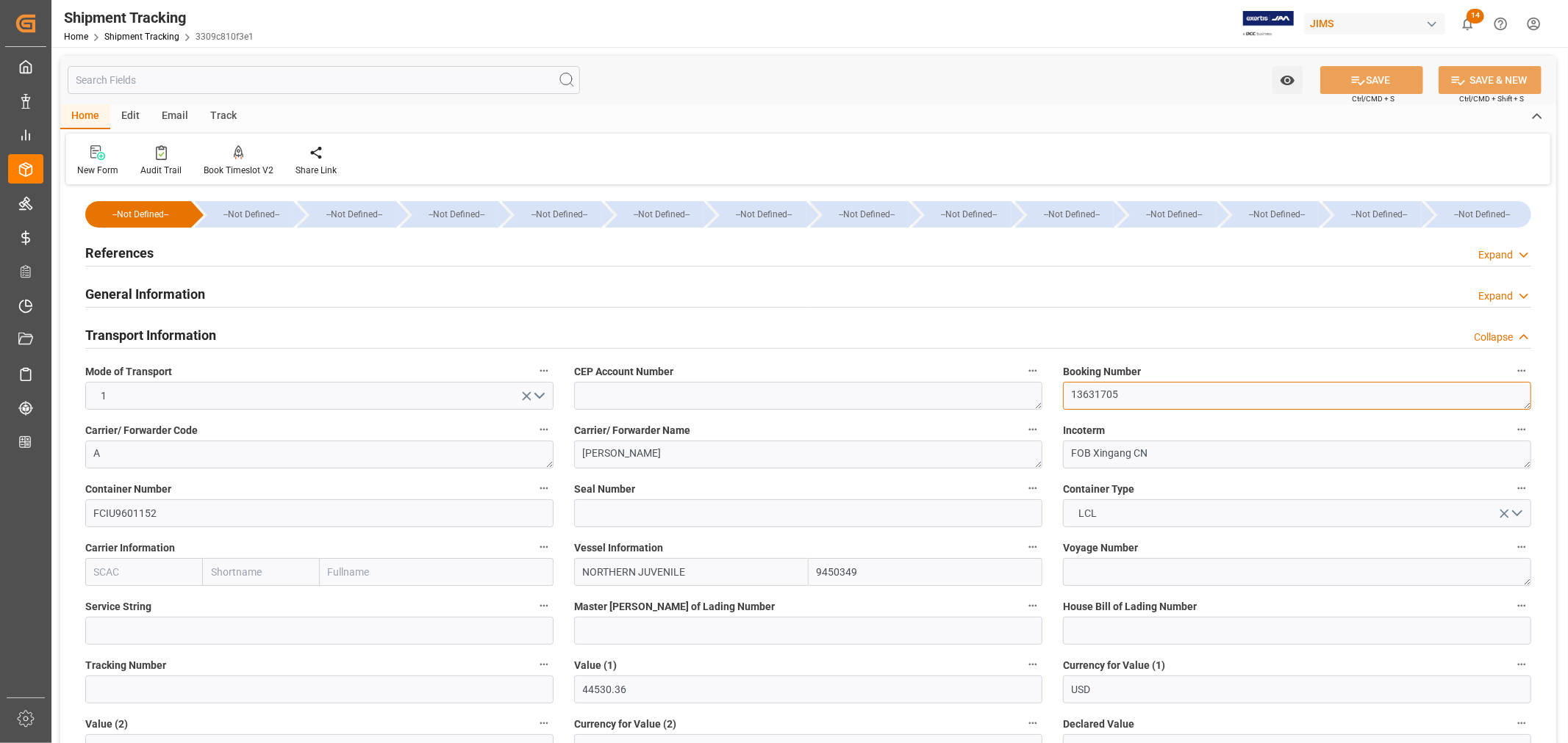
click at [1103, 399] on textarea "13631705" at bounding box center [1296, 395] width 468 height 28
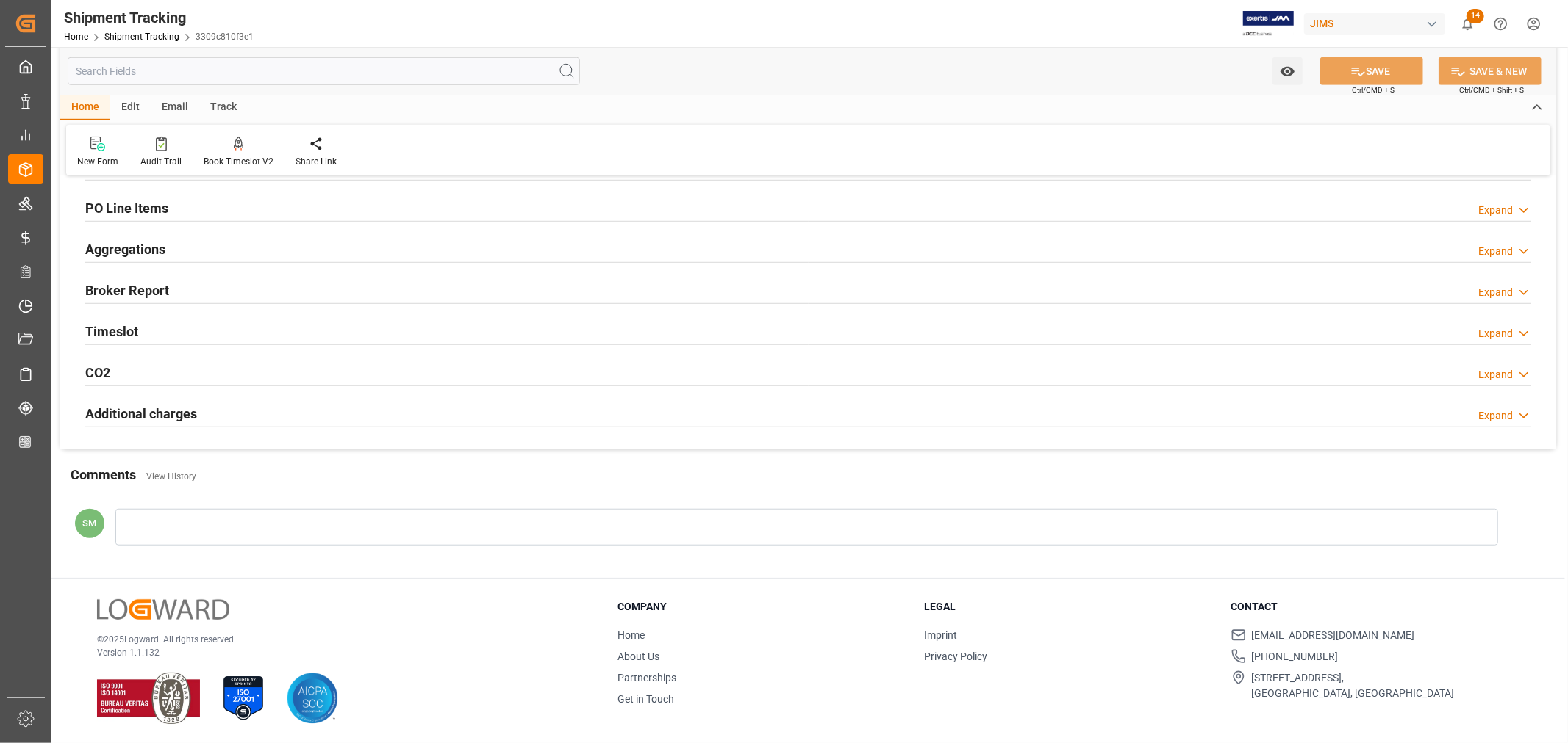
scroll to position [840, 0]
click at [100, 334] on h2 "Timeslot" at bounding box center [111, 330] width 53 height 20
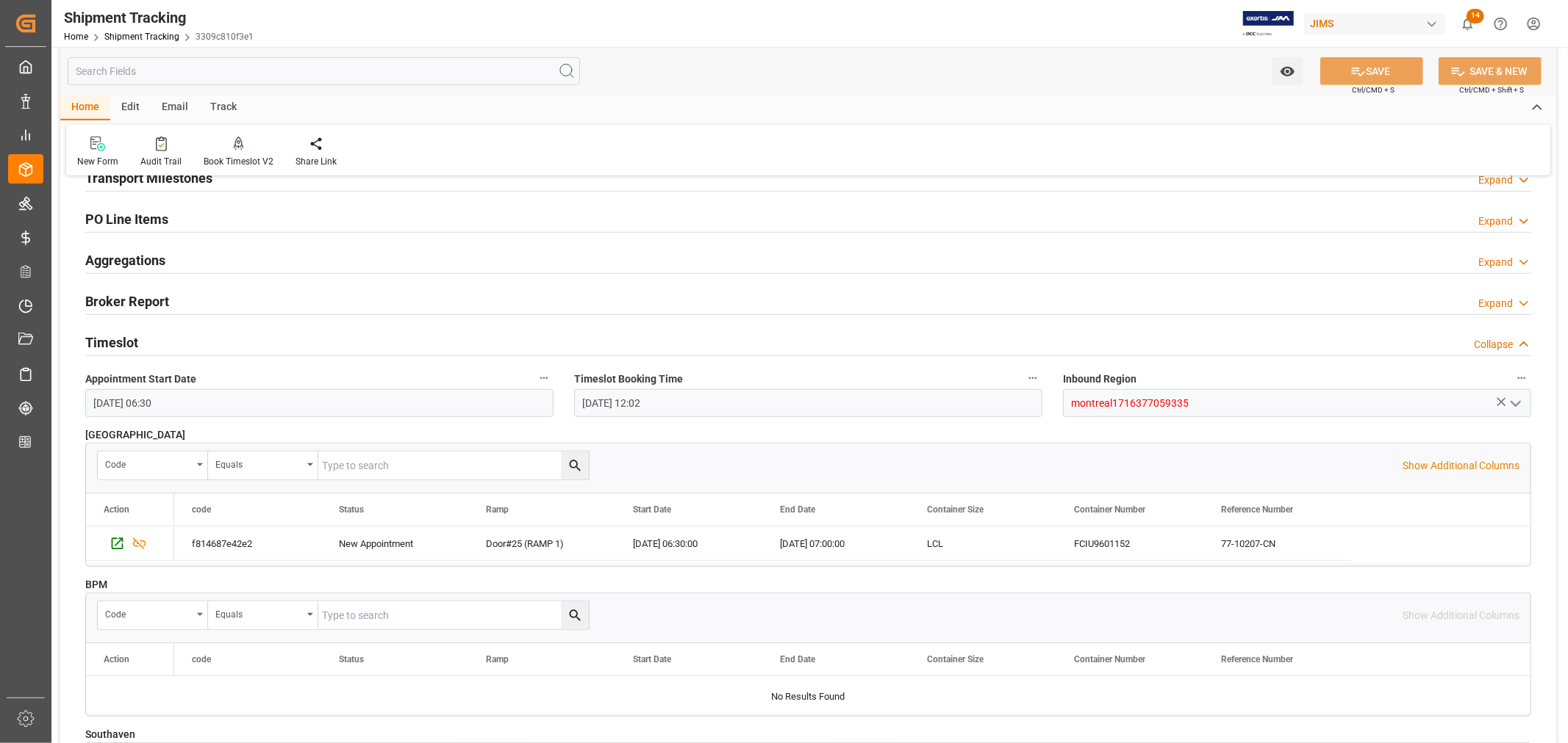
scroll to position [973, 0]
